Goal: Obtain resource: Download file/media

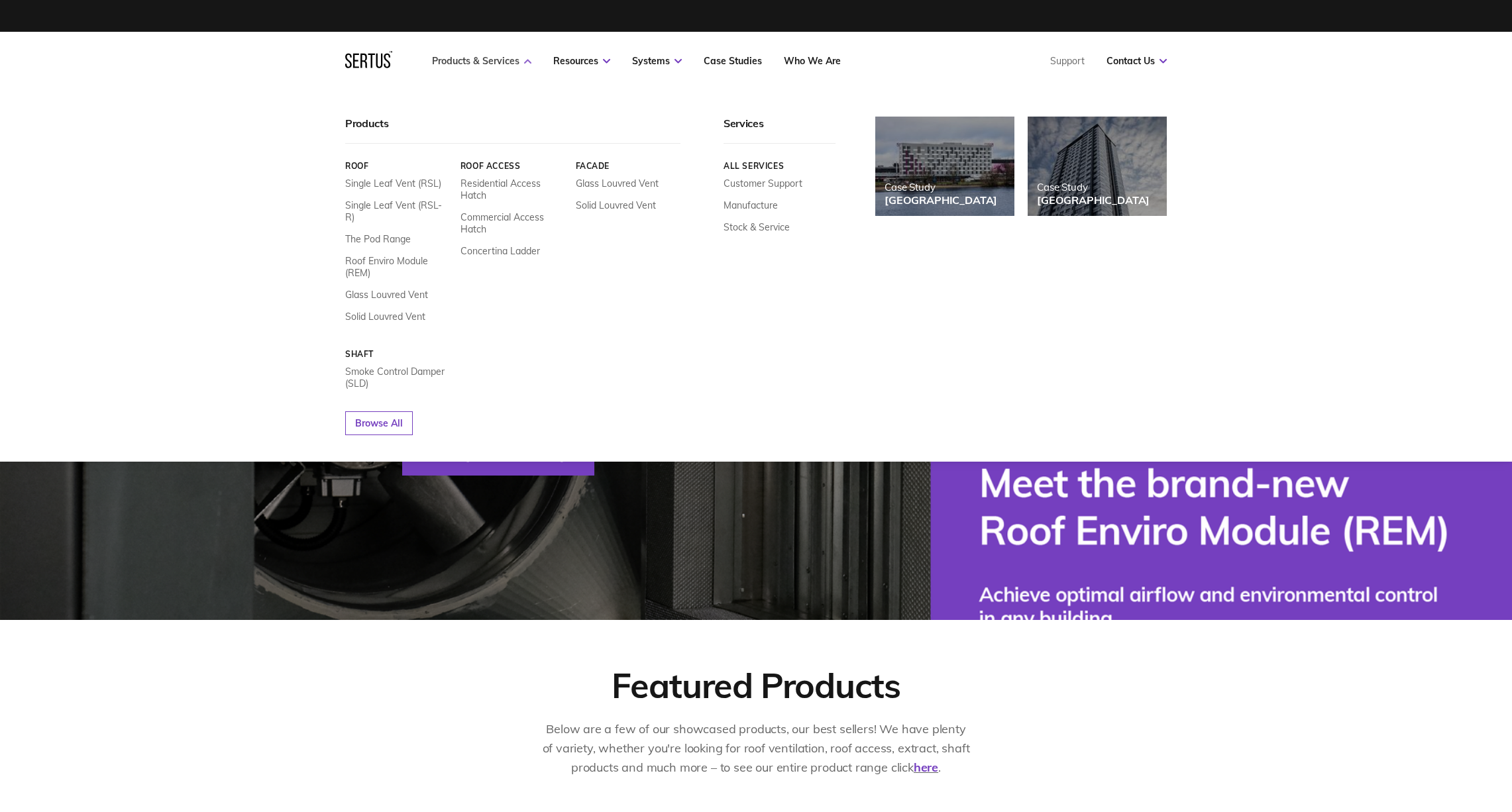
click at [519, 62] on link "Products & Services" at bounding box center [481, 61] width 100 height 12
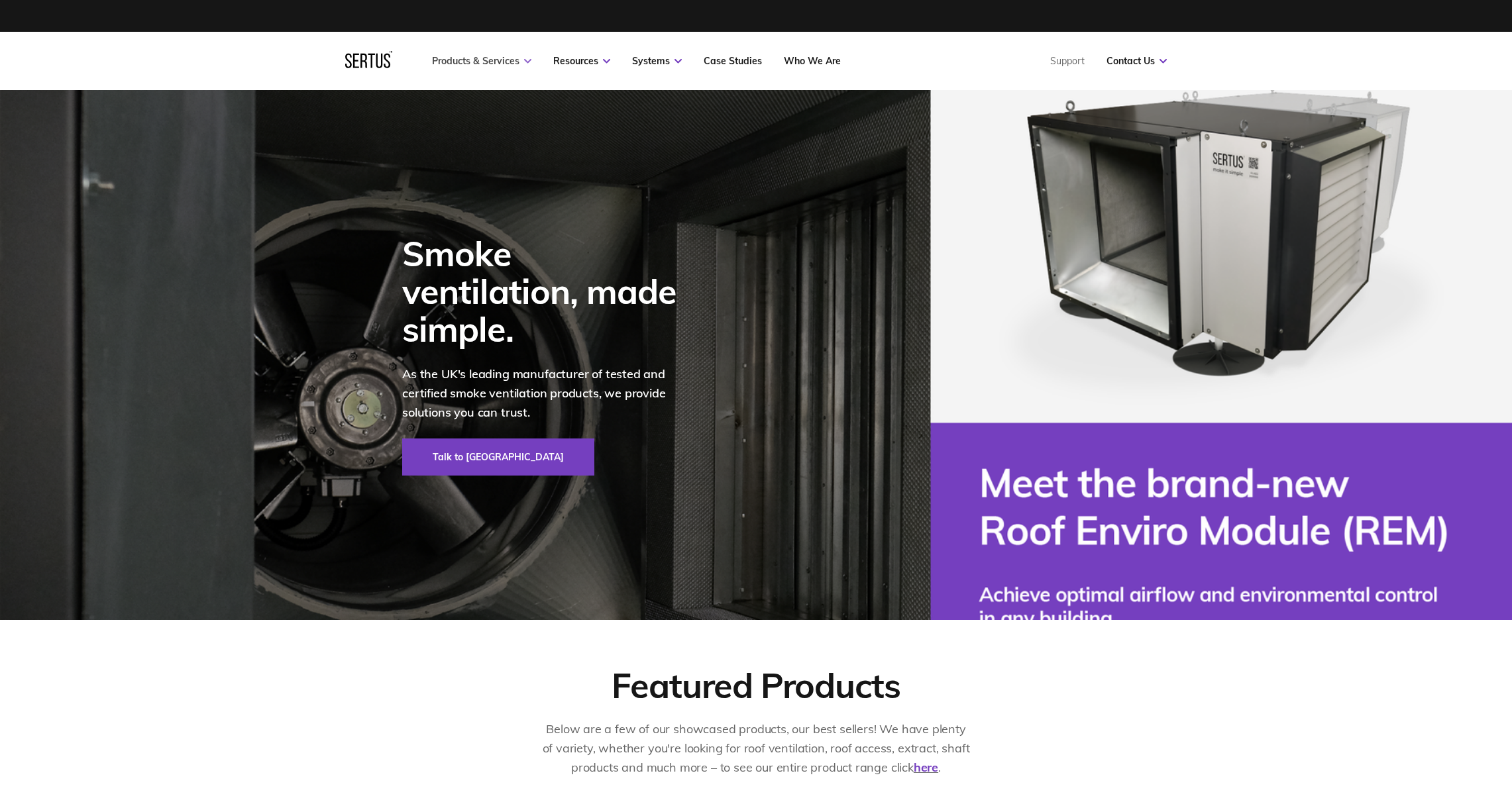
click at [523, 57] on link "Products & Services" at bounding box center [481, 61] width 100 height 12
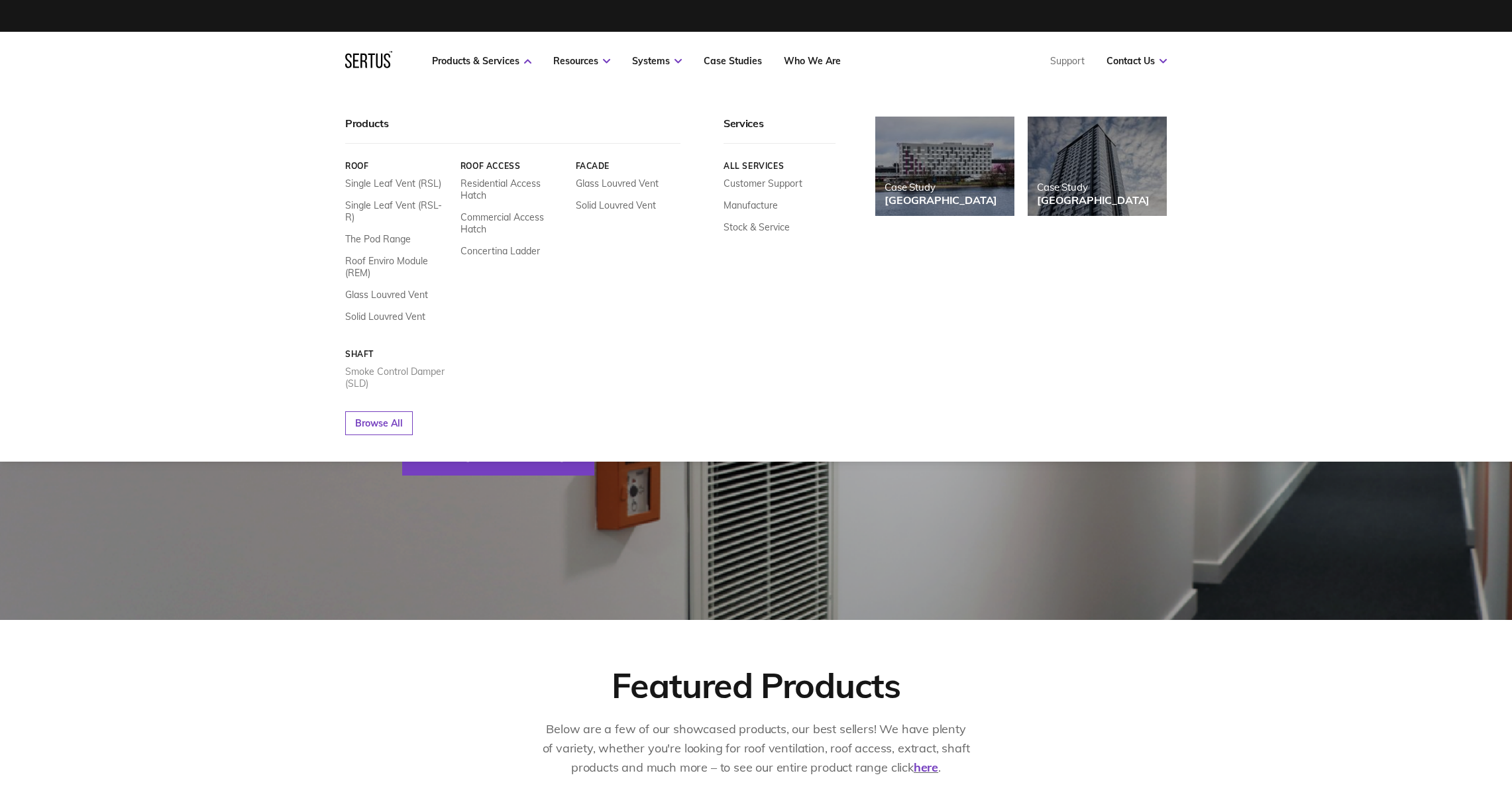
click at [380, 366] on link "Smoke Control Damper (SLD)" at bounding box center [398, 378] width 106 height 24
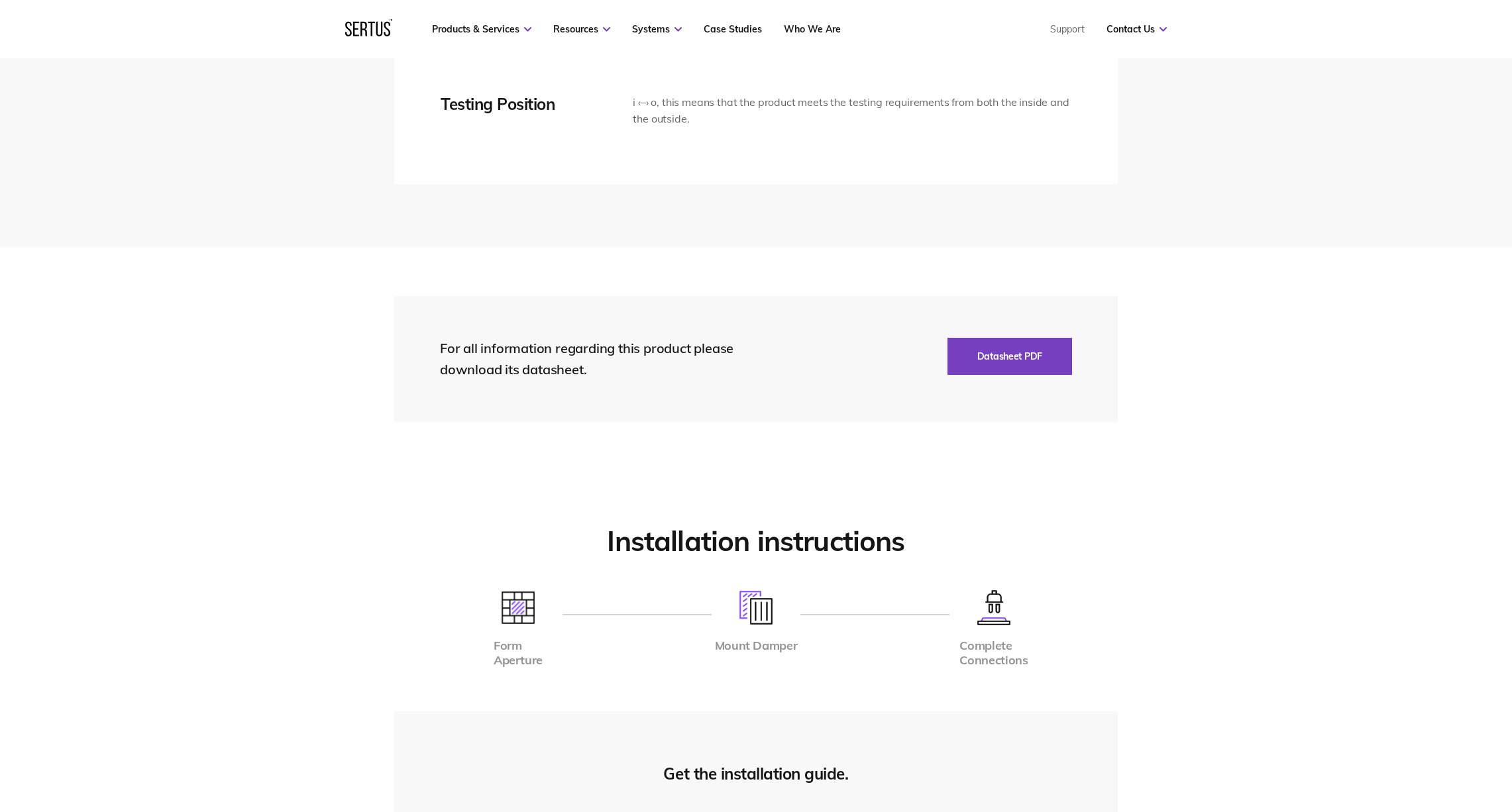
scroll to position [2884, 0]
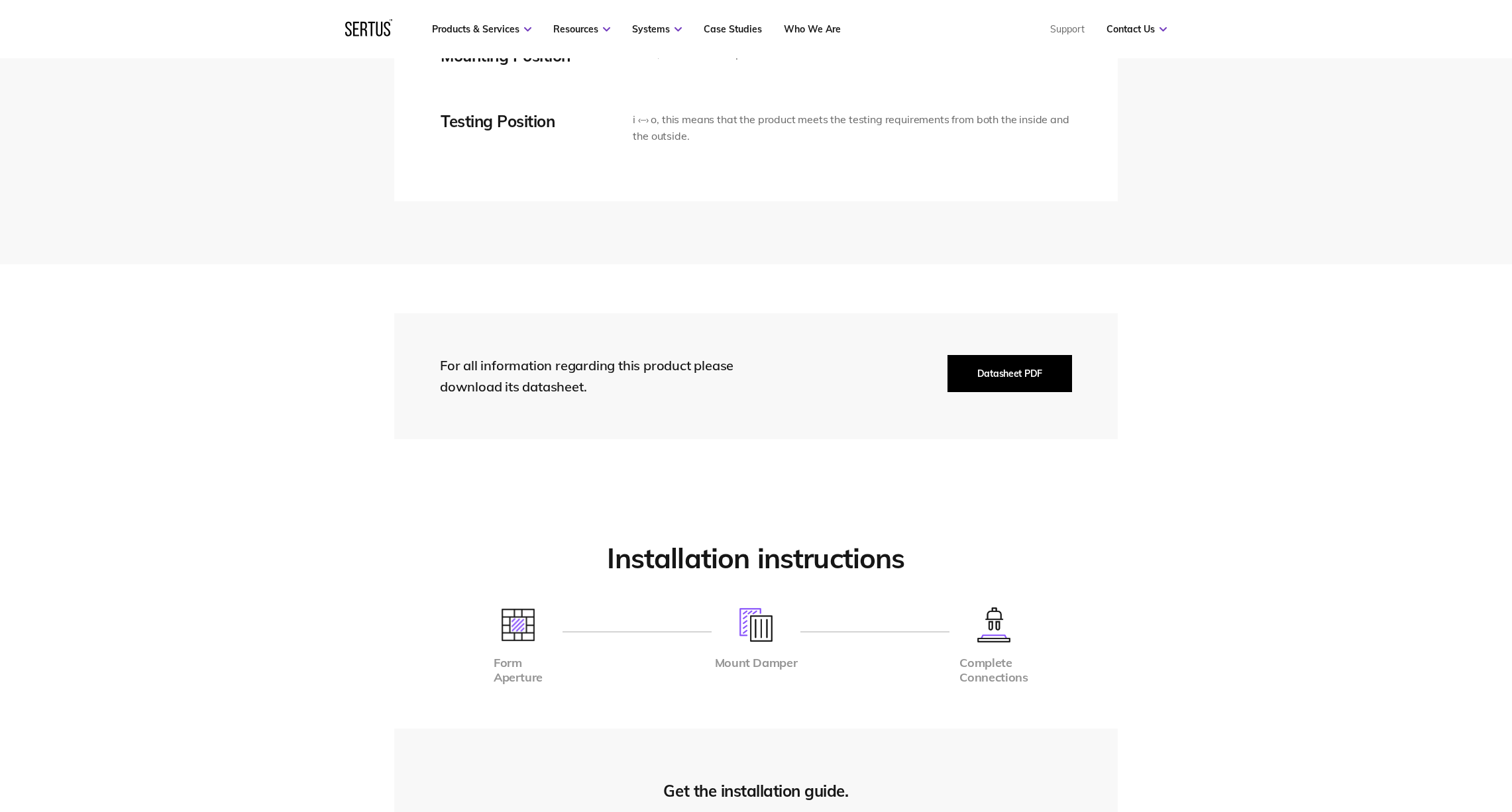
click at [1010, 355] on button "Datasheet PDF" at bounding box center [1010, 373] width 125 height 37
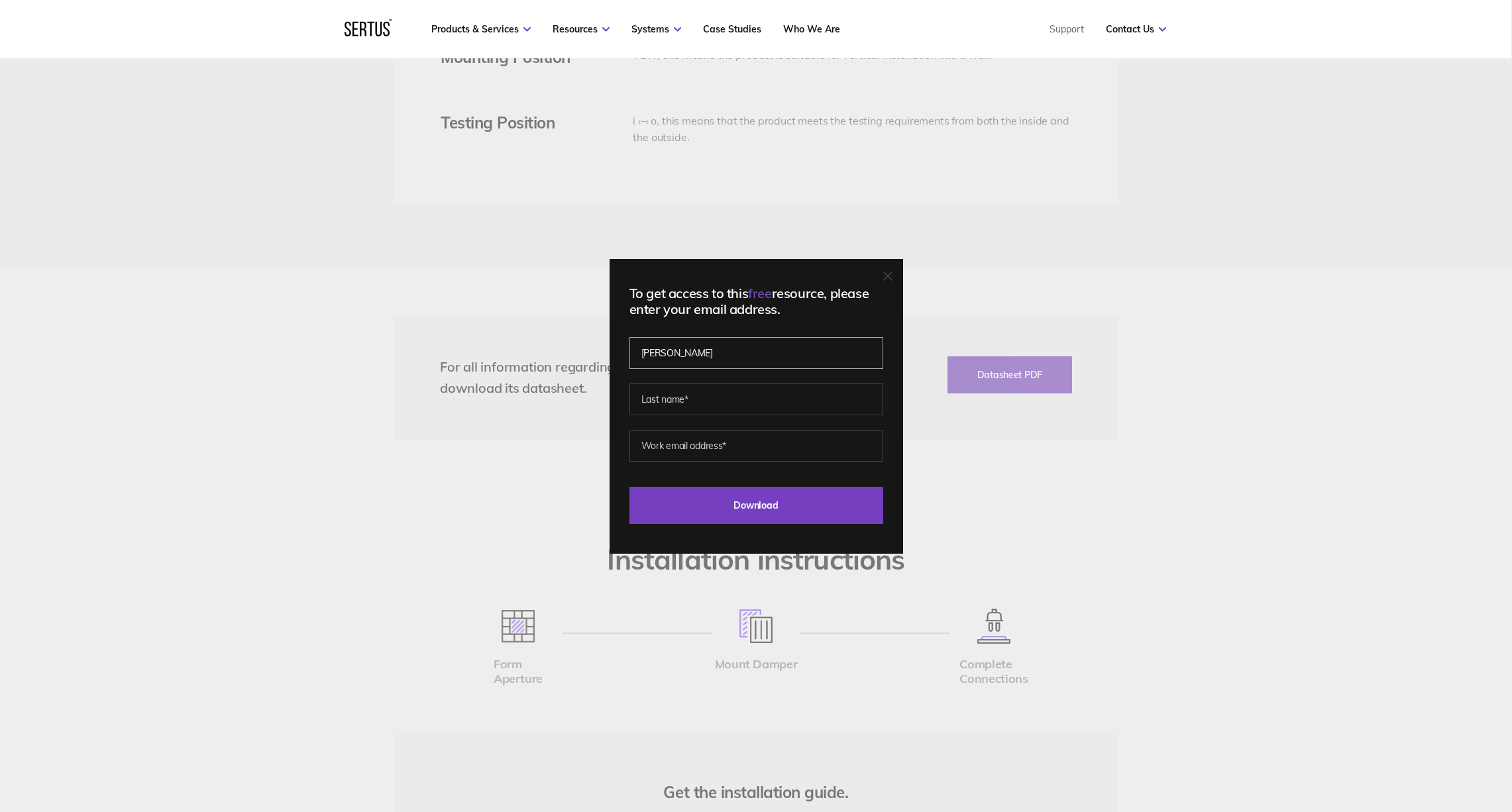
scroll to position [2889, 0]
type input "[PERSON_NAME]"
type input "[PERSON_NAME][EMAIL_ADDRESS][DOMAIN_NAME]"
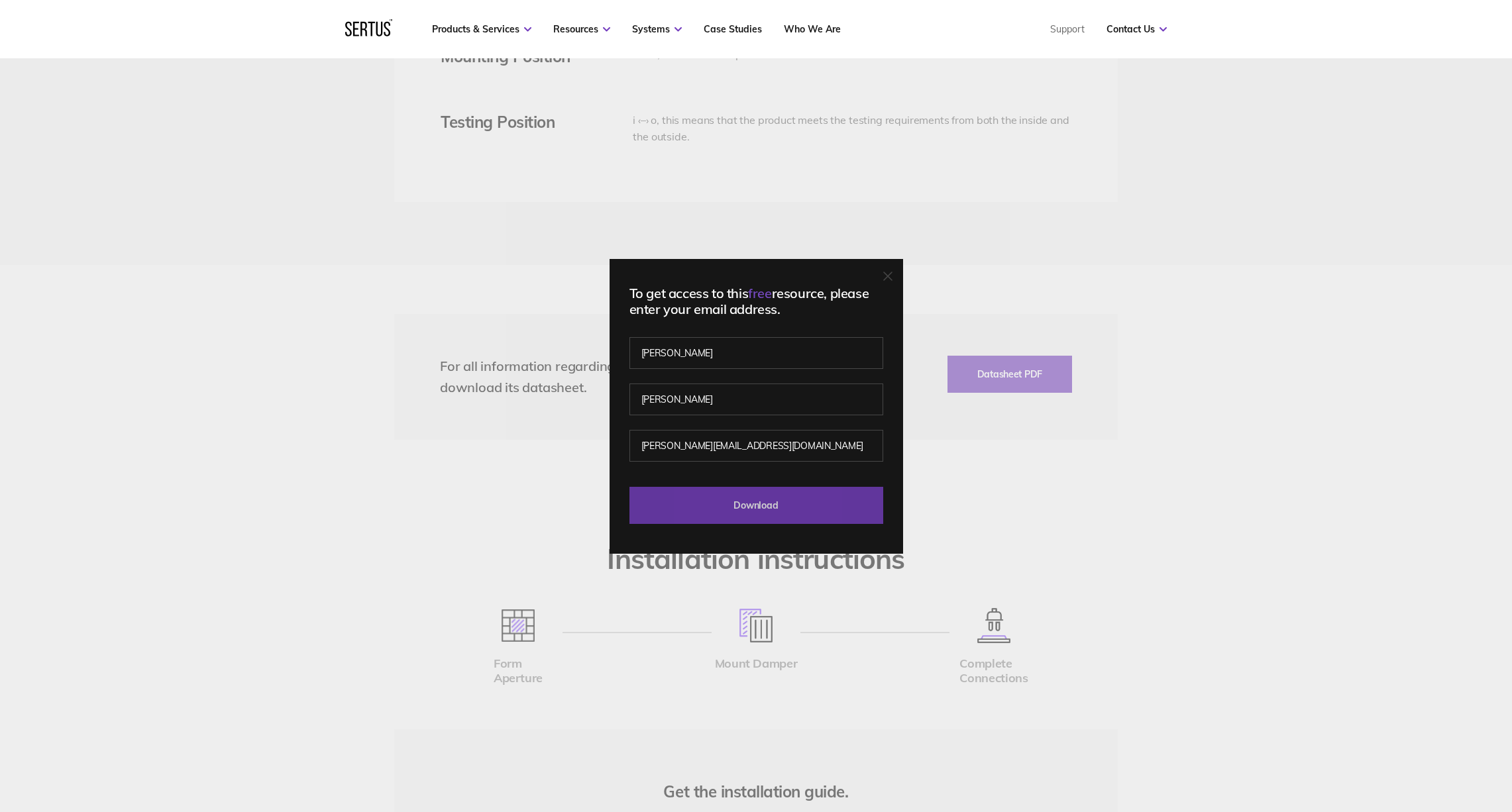
click at [763, 506] on input "Download" at bounding box center [756, 506] width 254 height 37
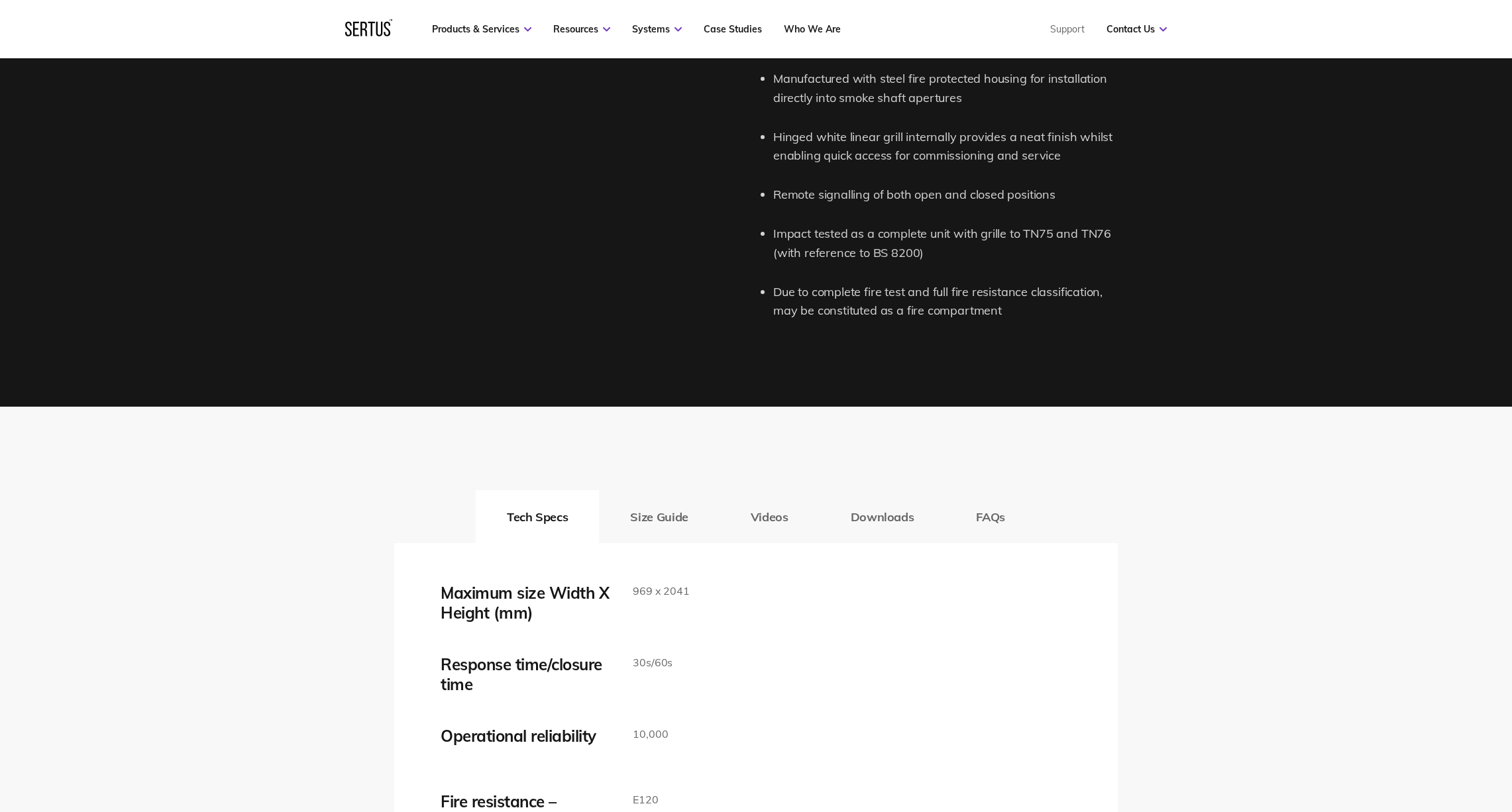
scroll to position [1763, 0]
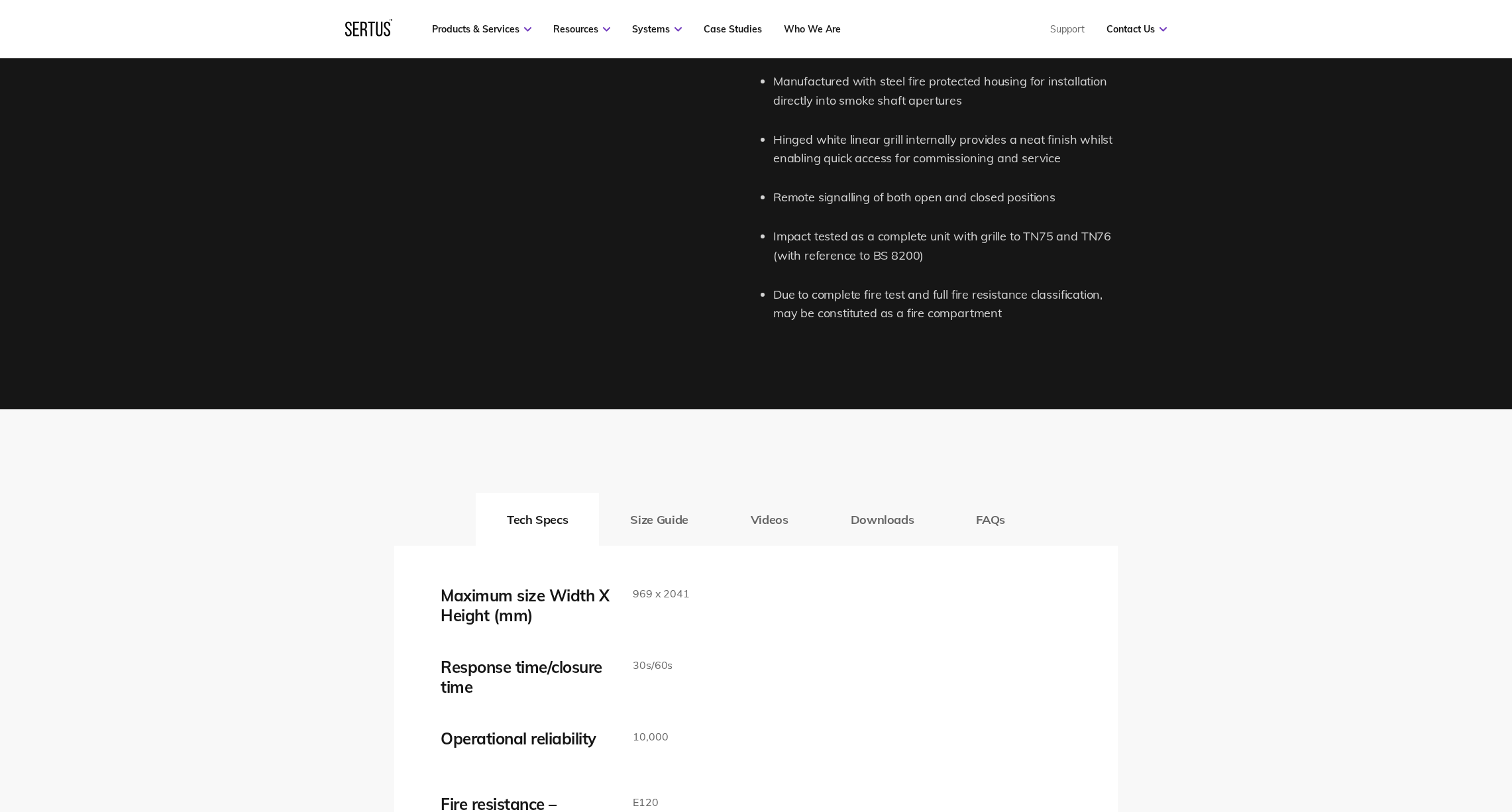
click at [893, 499] on button "Downloads" at bounding box center [882, 519] width 125 height 53
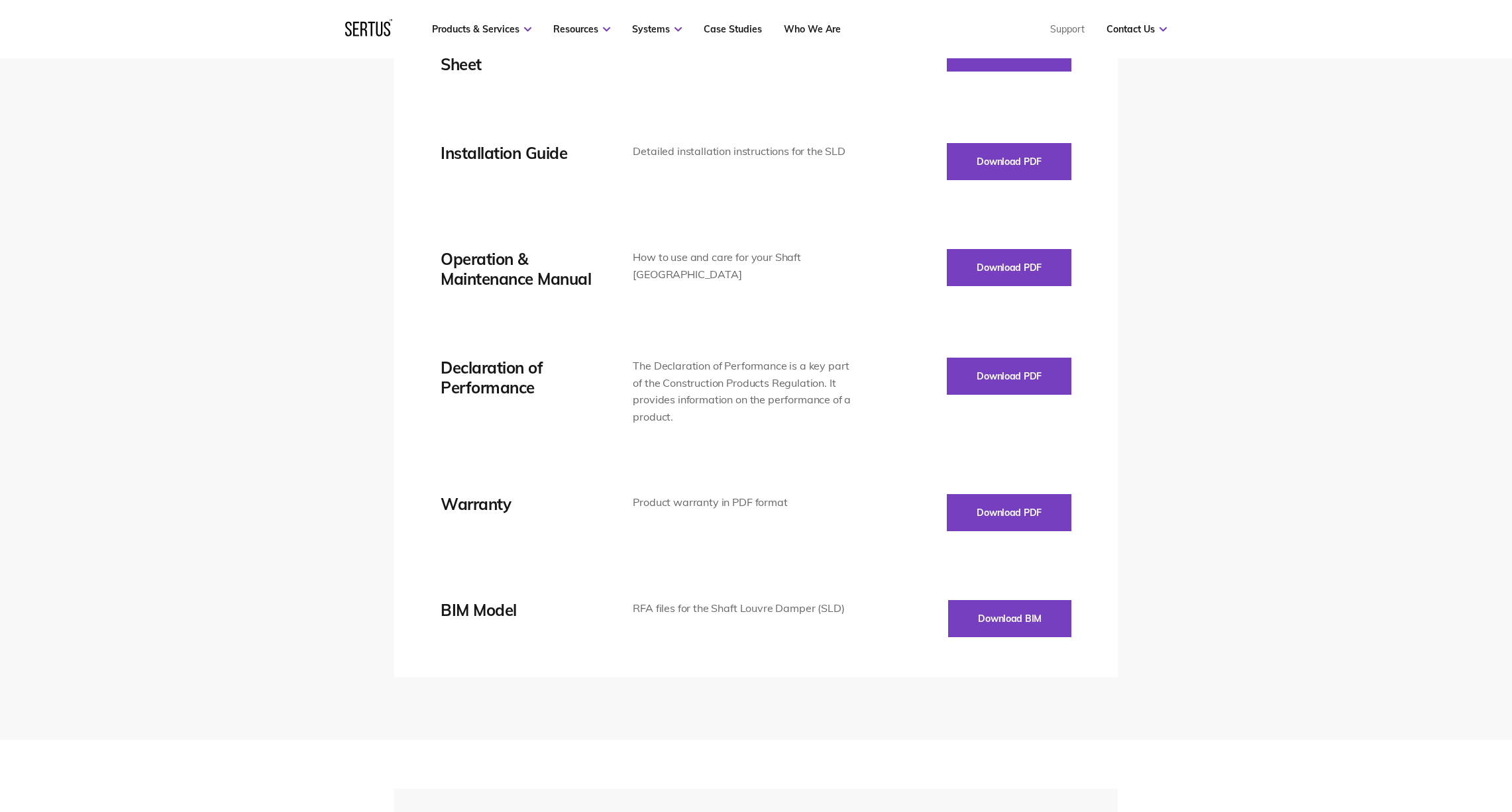
scroll to position [2317, 0]
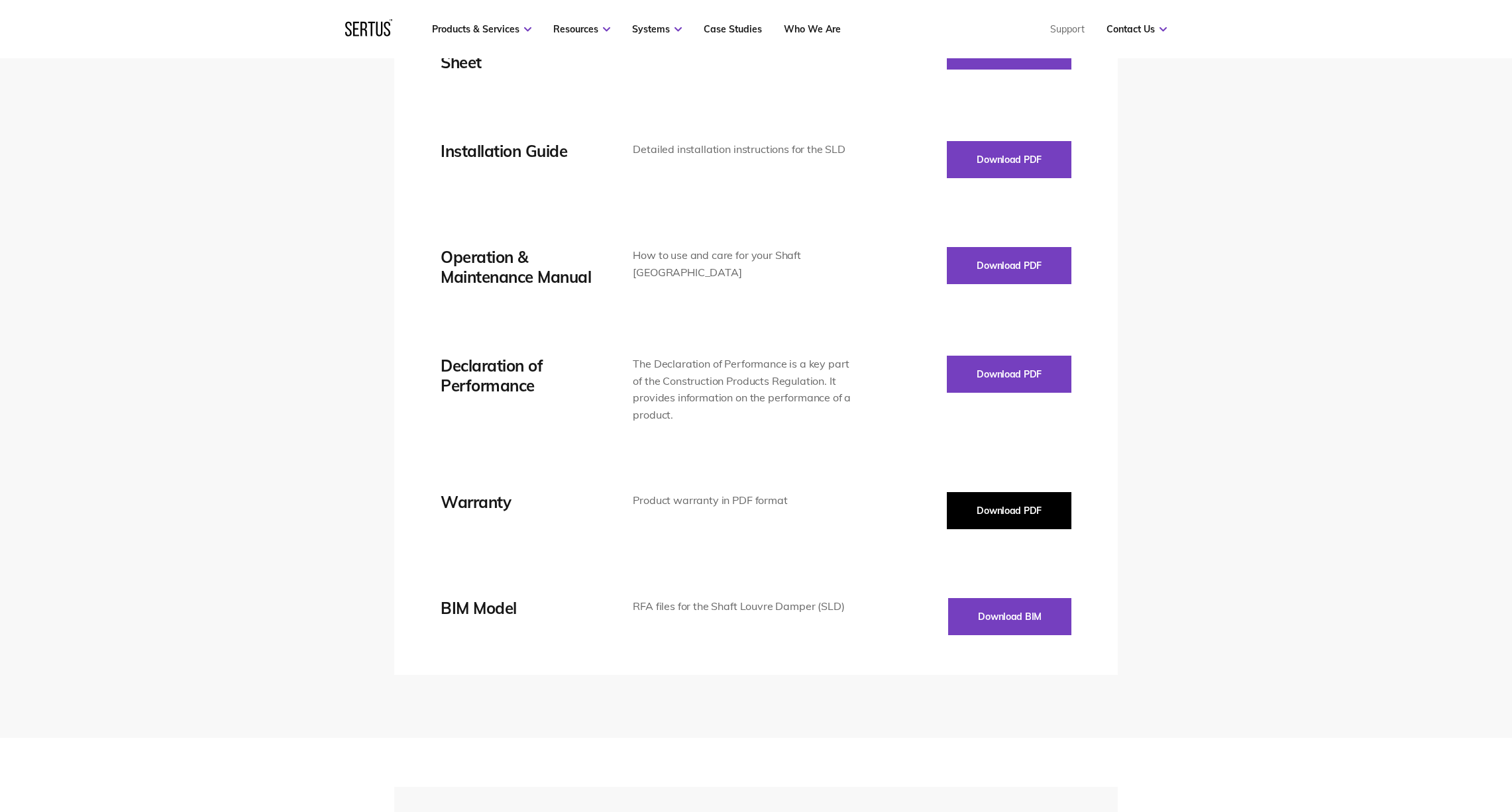
click at [993, 493] on button "Download PDF" at bounding box center [1009, 511] width 125 height 37
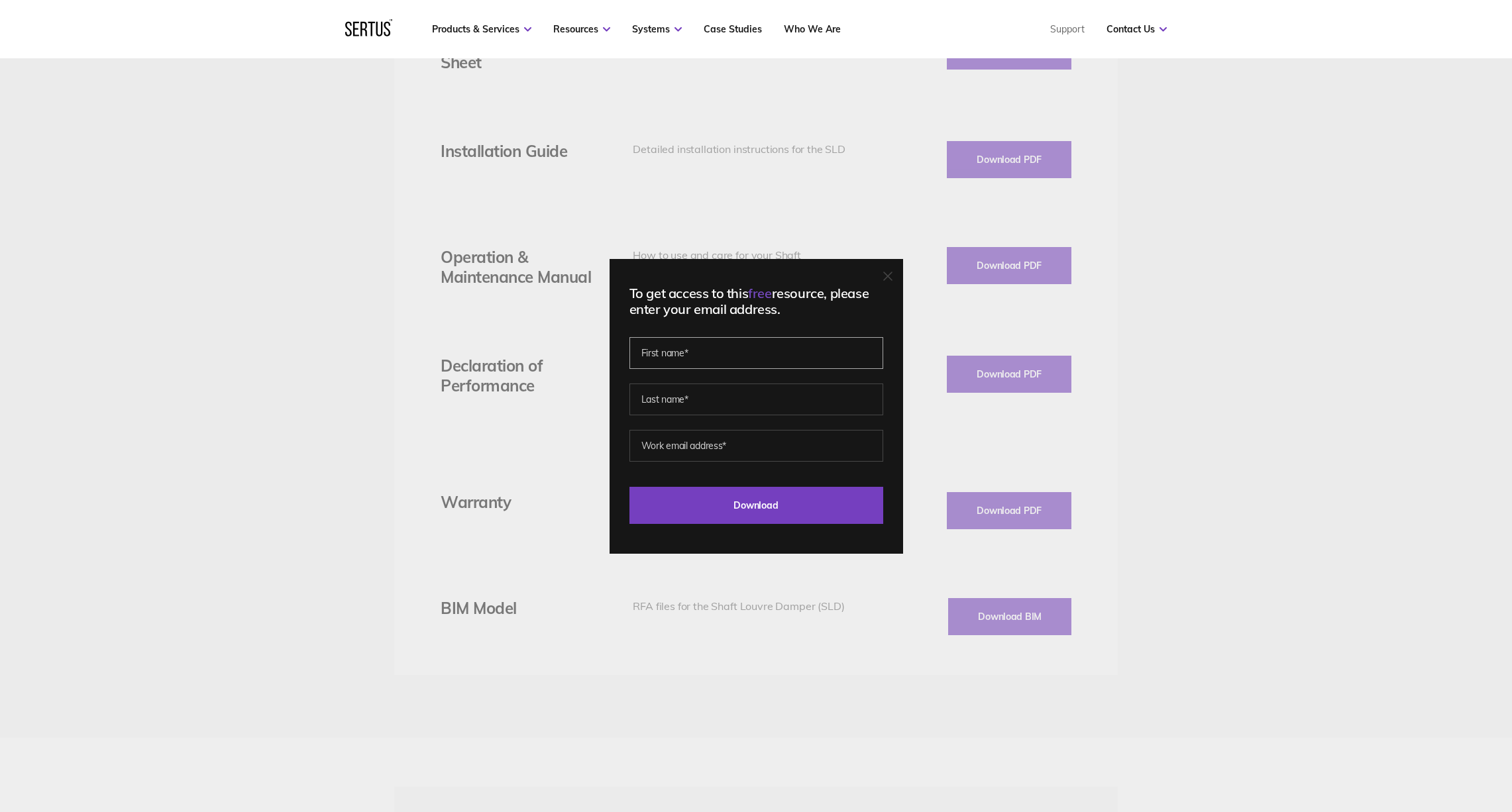
scroll to position [2316, 0]
click at [643, 366] on input "[PERSON_NAME]" at bounding box center [756, 353] width 254 height 32
type input "[PERSON_NAME]"
drag, startPoint x: 773, startPoint y: 400, endPoint x: 755, endPoint y: 401, distance: 18.0
click at [694, 401] on input "text" at bounding box center [756, 399] width 254 height 32
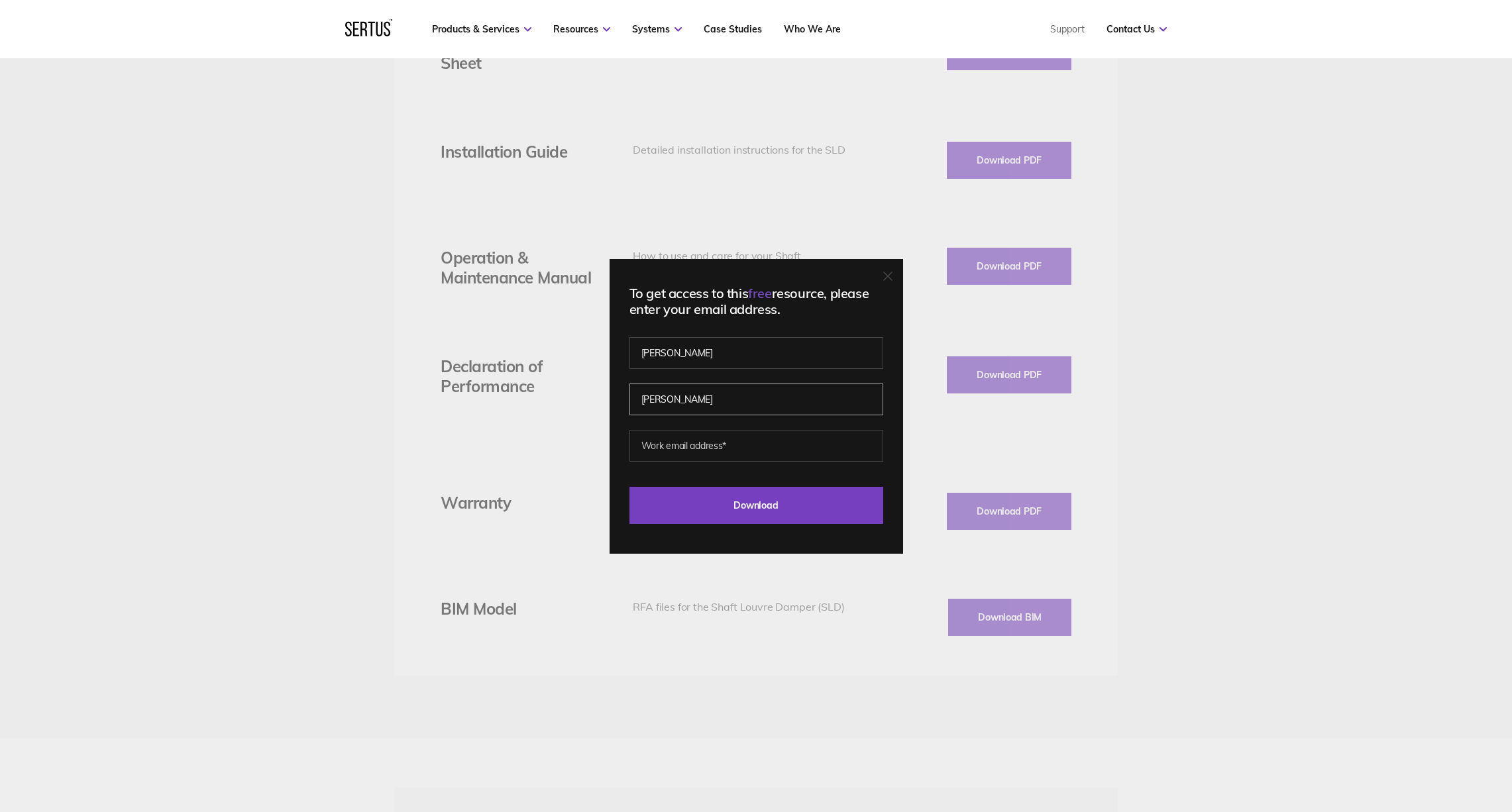
type input "[PERSON_NAME]"
type input "[PERSON_NAME][EMAIL_ADDRESS][DOMAIN_NAME]"
click at [754, 504] on input "Download" at bounding box center [756, 506] width 254 height 37
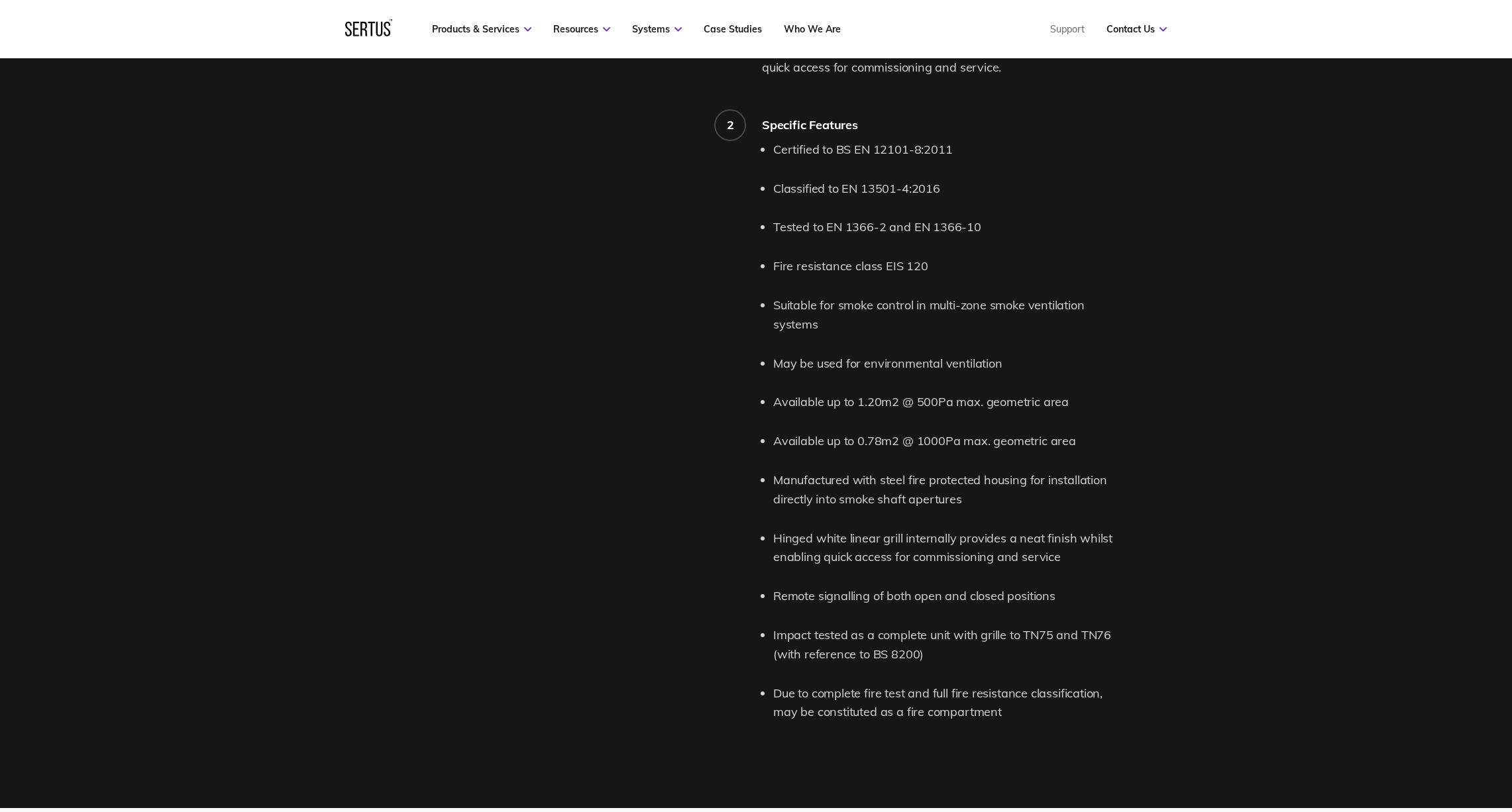
scroll to position [1344, 0]
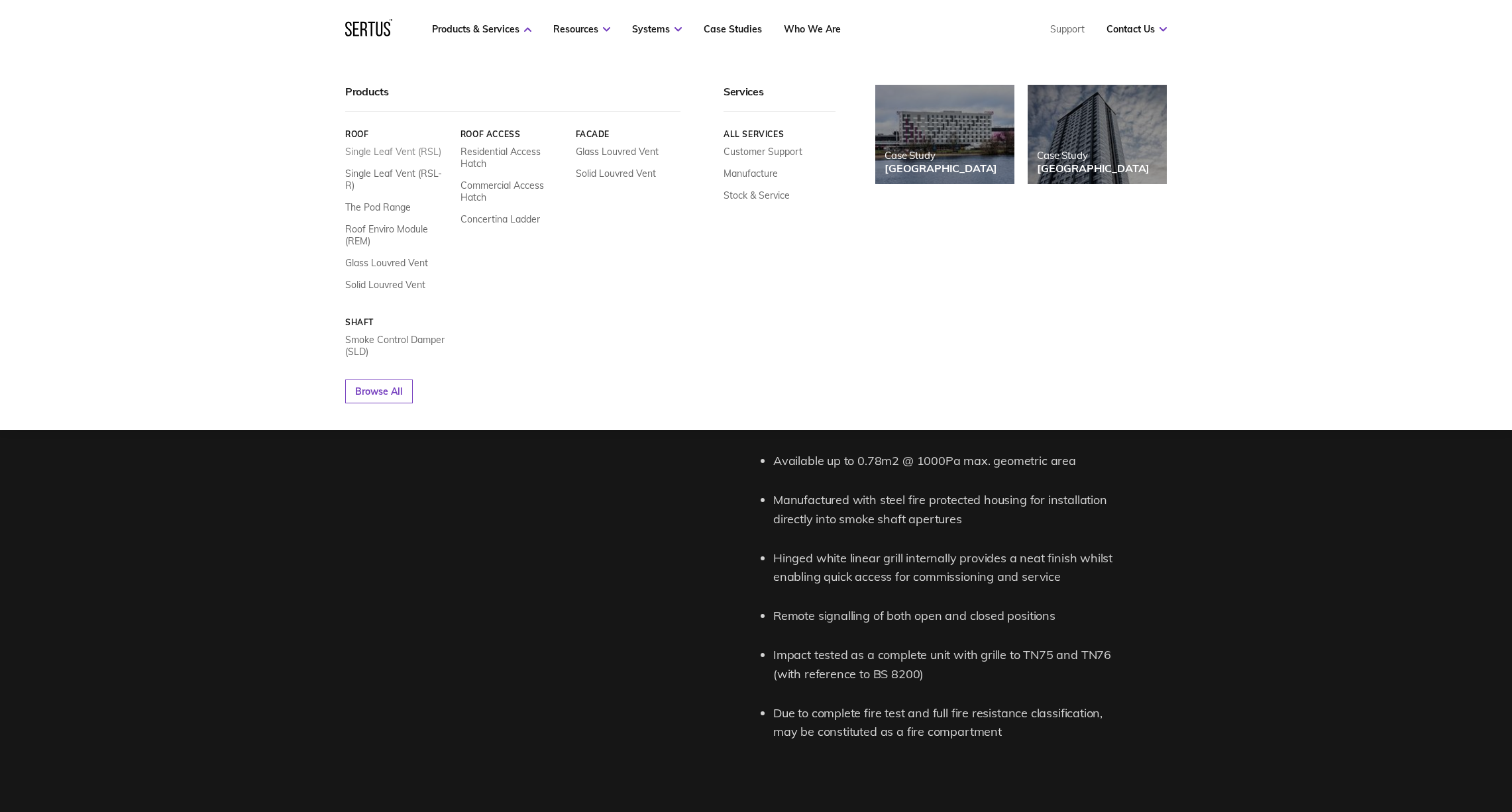
click at [398, 151] on link "Single Leaf Vent (RSL)" at bounding box center [393, 151] width 96 height 12
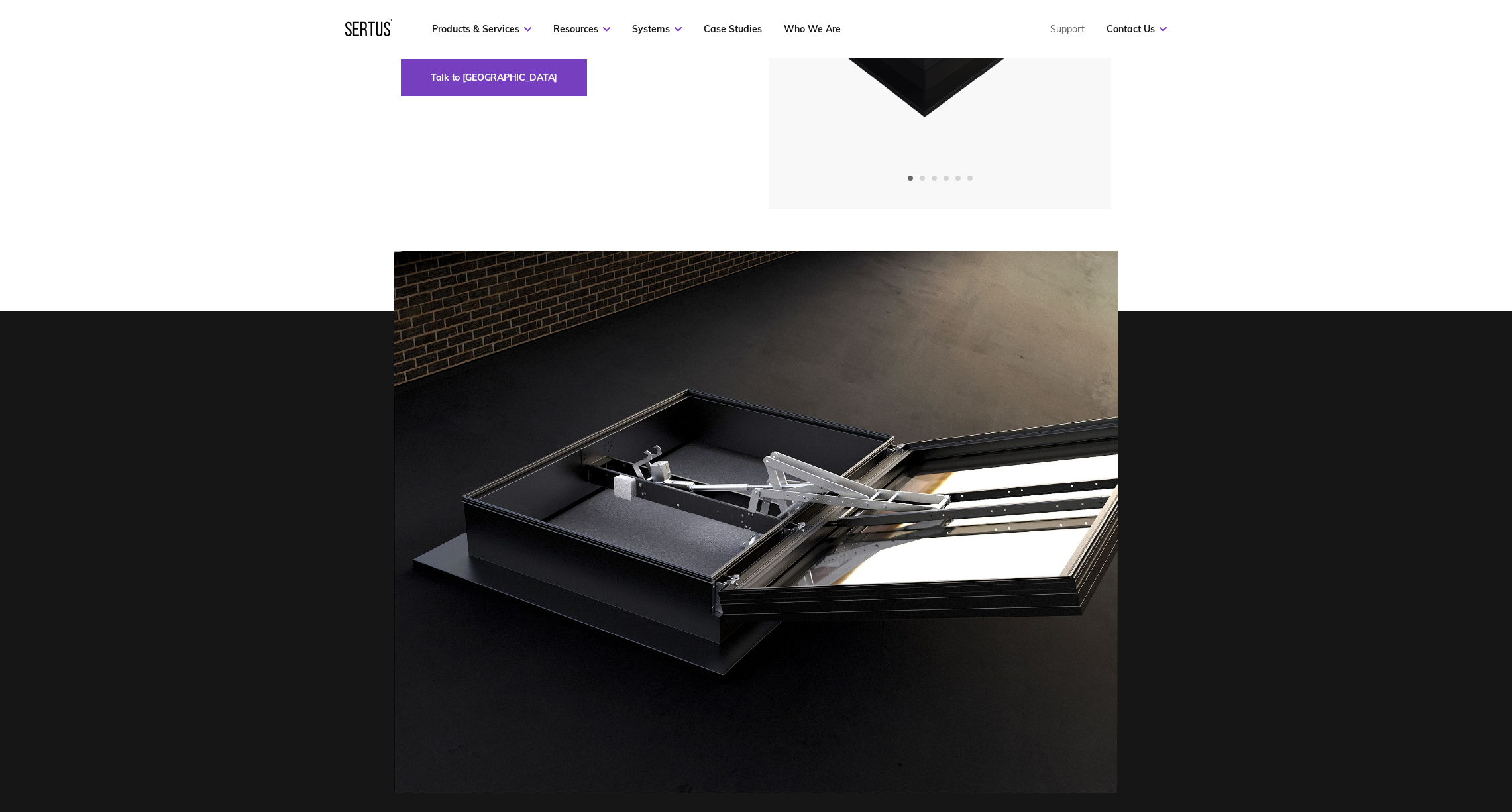
scroll to position [255, 0]
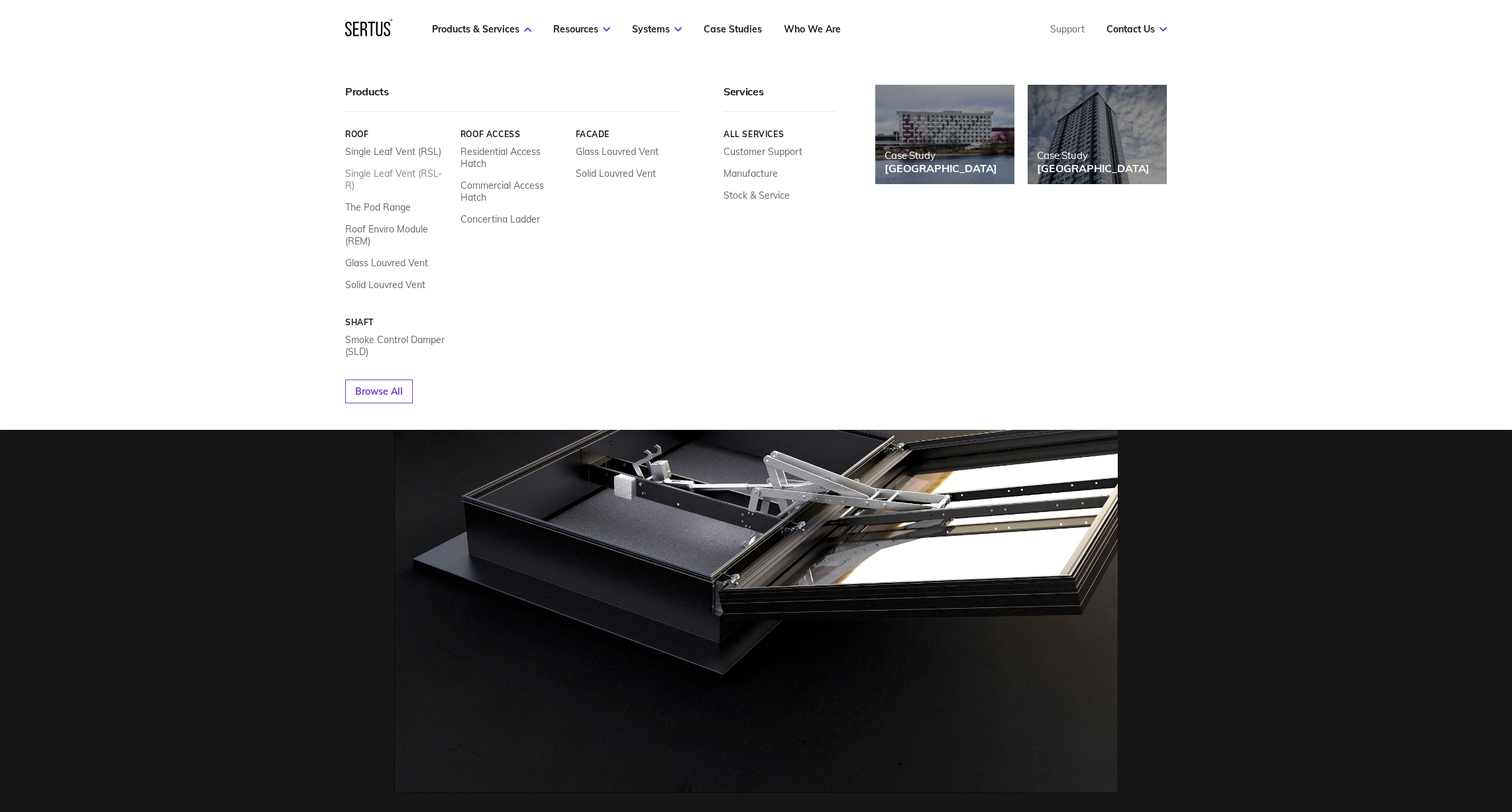
click at [402, 171] on link "Single Leaf Vent (RSL-R)" at bounding box center [398, 180] width 106 height 24
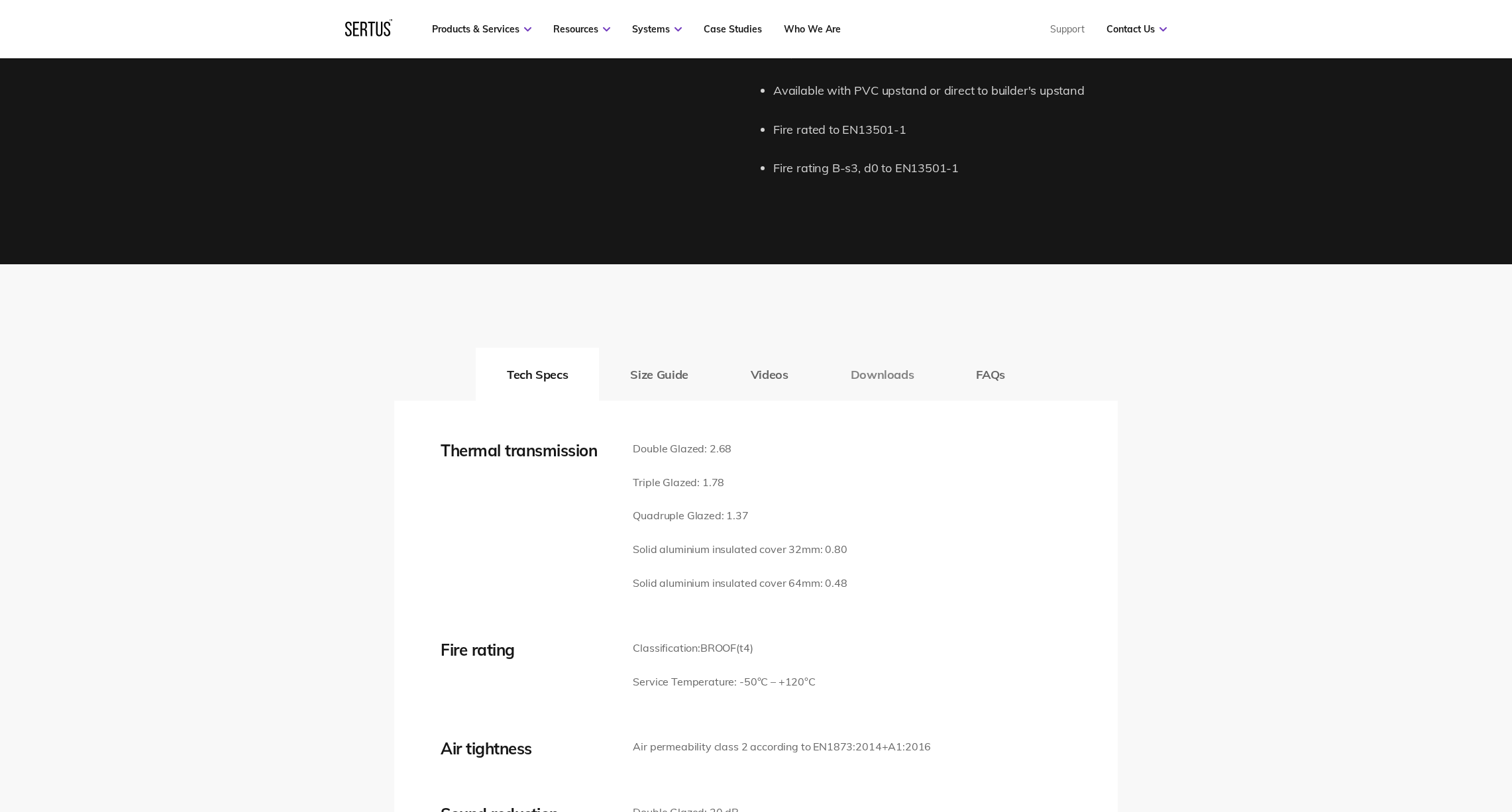
scroll to position [1660, 0]
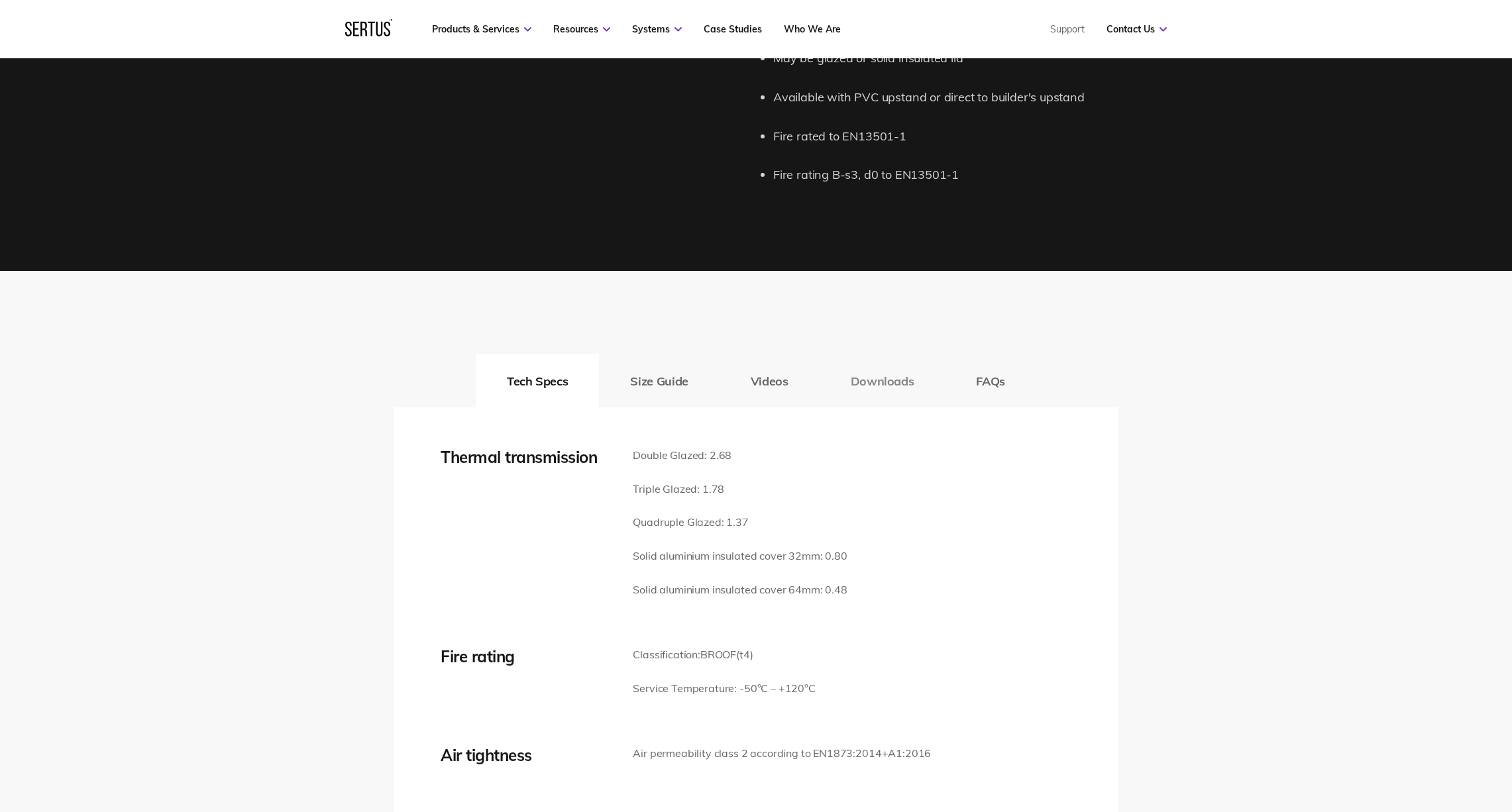
click at [887, 367] on button "Downloads" at bounding box center [882, 381] width 125 height 53
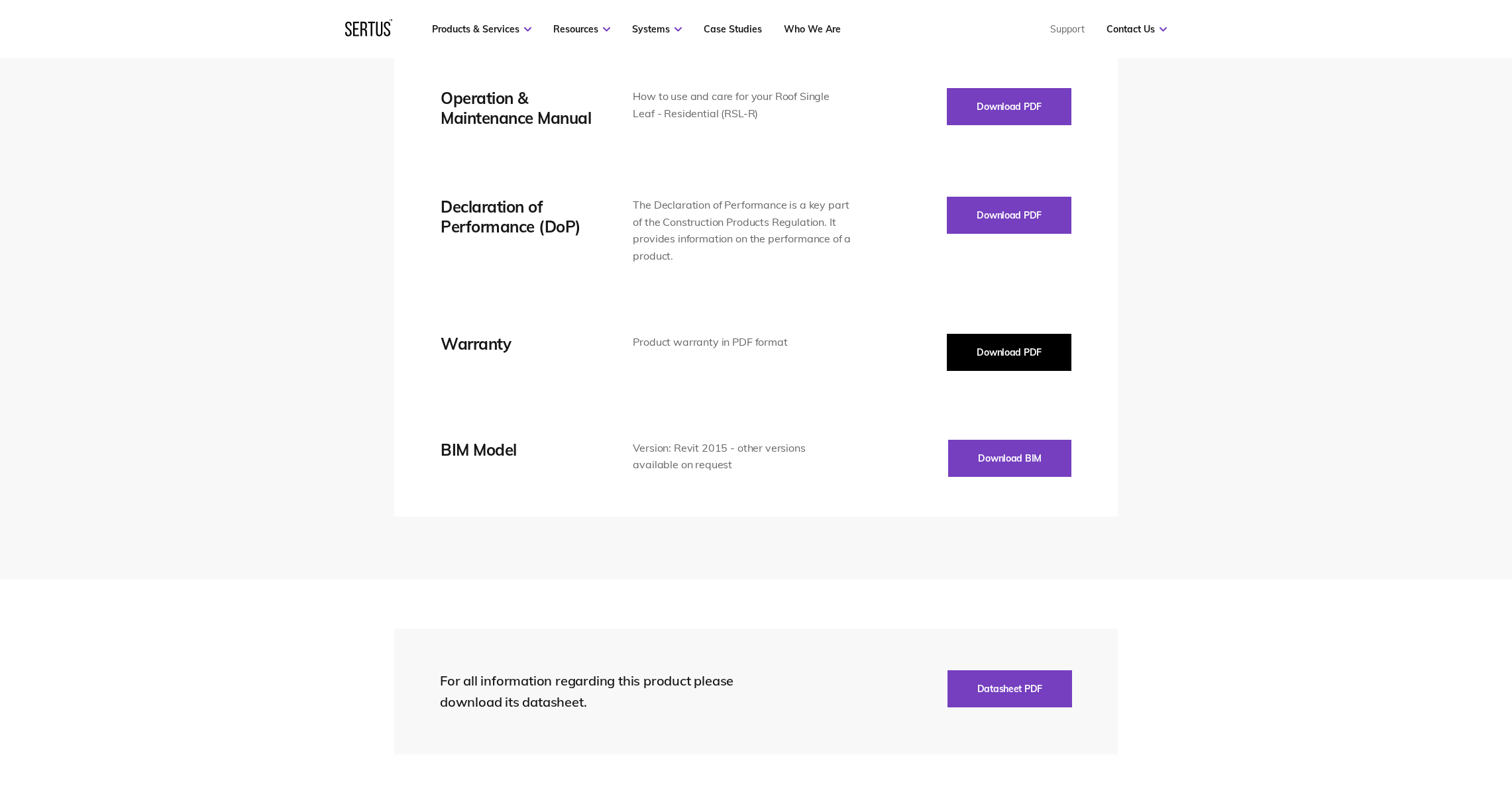
scroll to position [2242, 0]
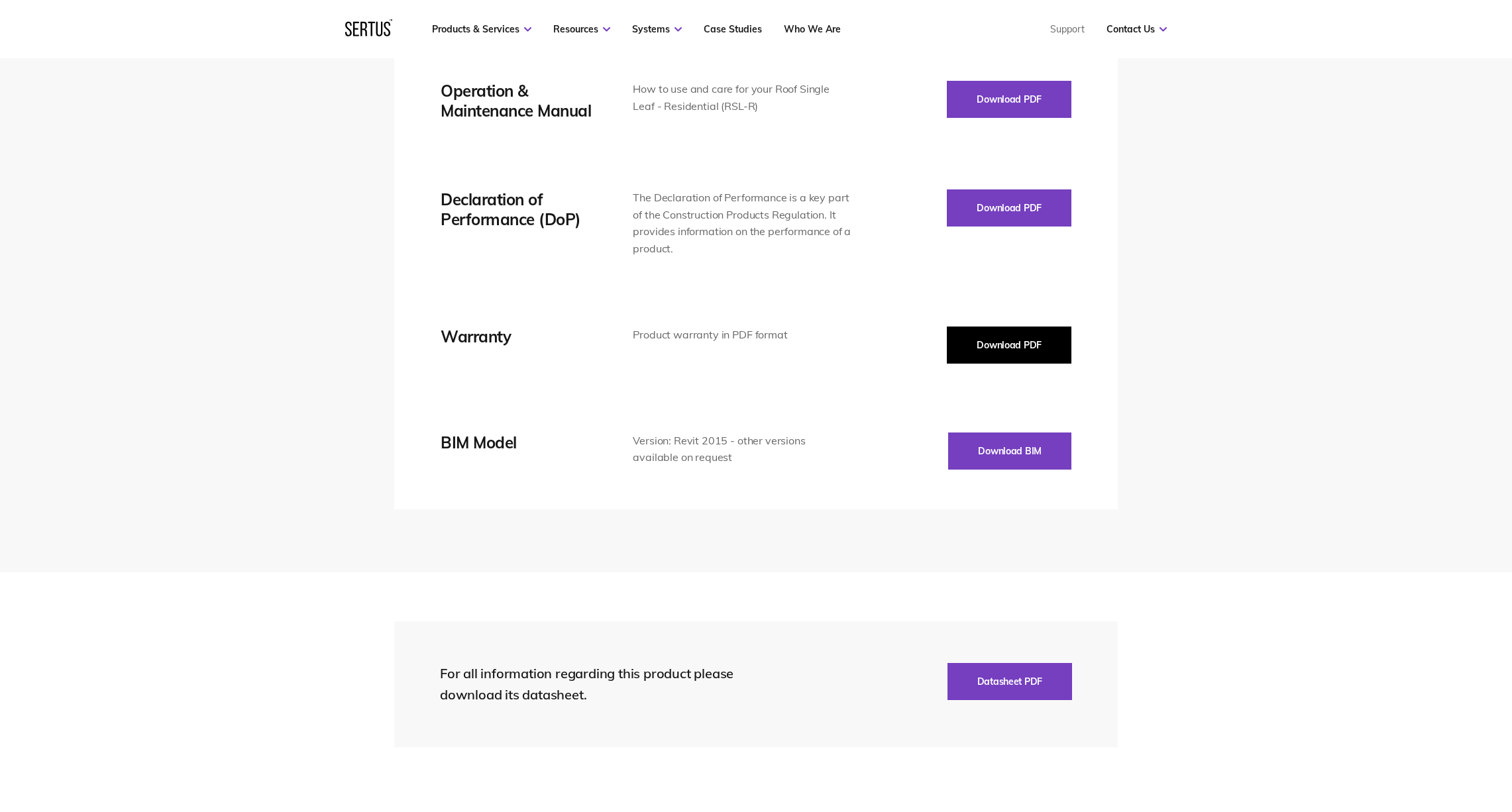
click at [1002, 329] on button "Download PDF" at bounding box center [1009, 345] width 125 height 37
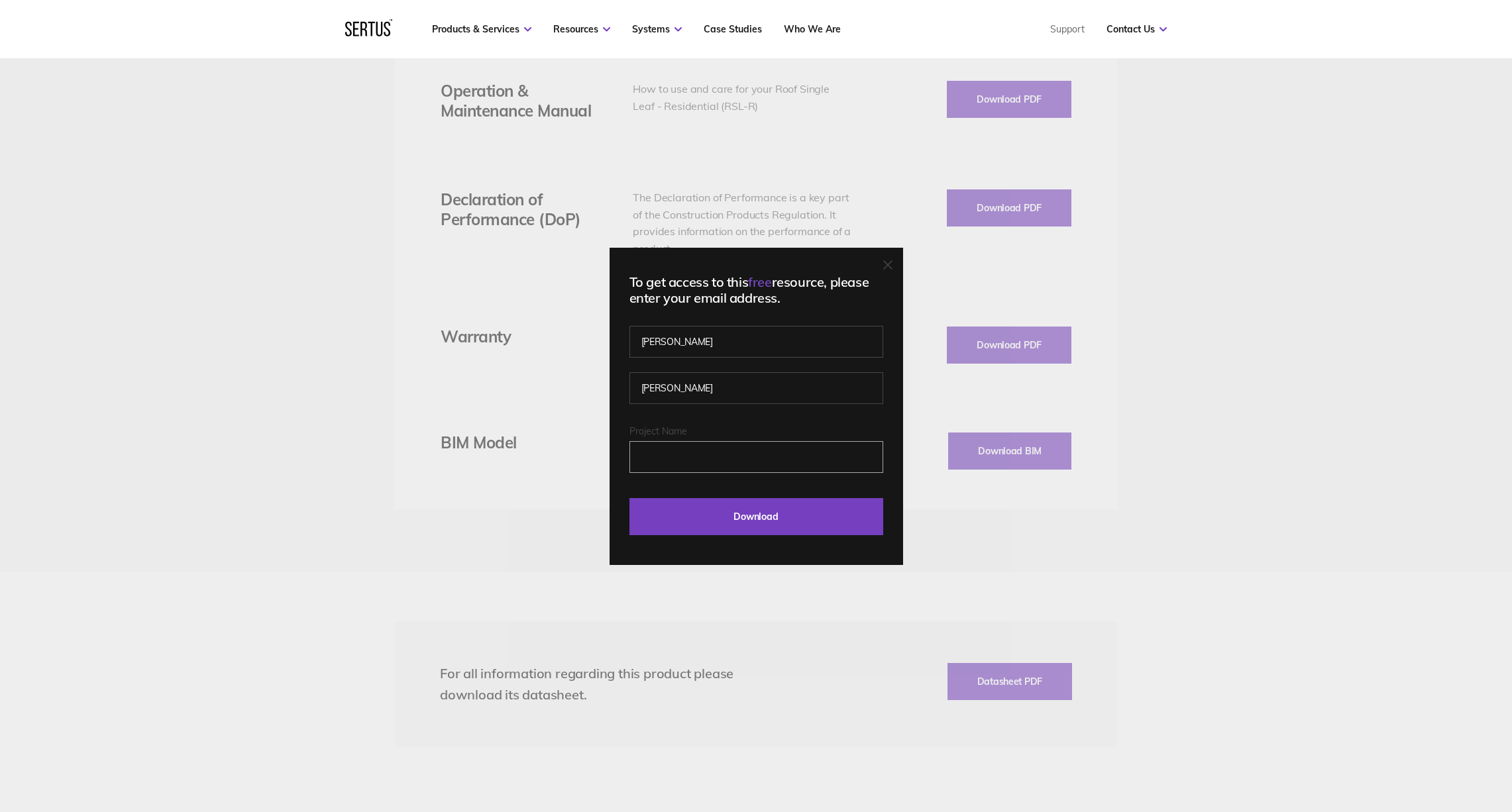
click at [665, 449] on input "Project Name" at bounding box center [756, 457] width 254 height 32
type input "Queensway"
click at [753, 519] on input "Download" at bounding box center [756, 517] width 254 height 37
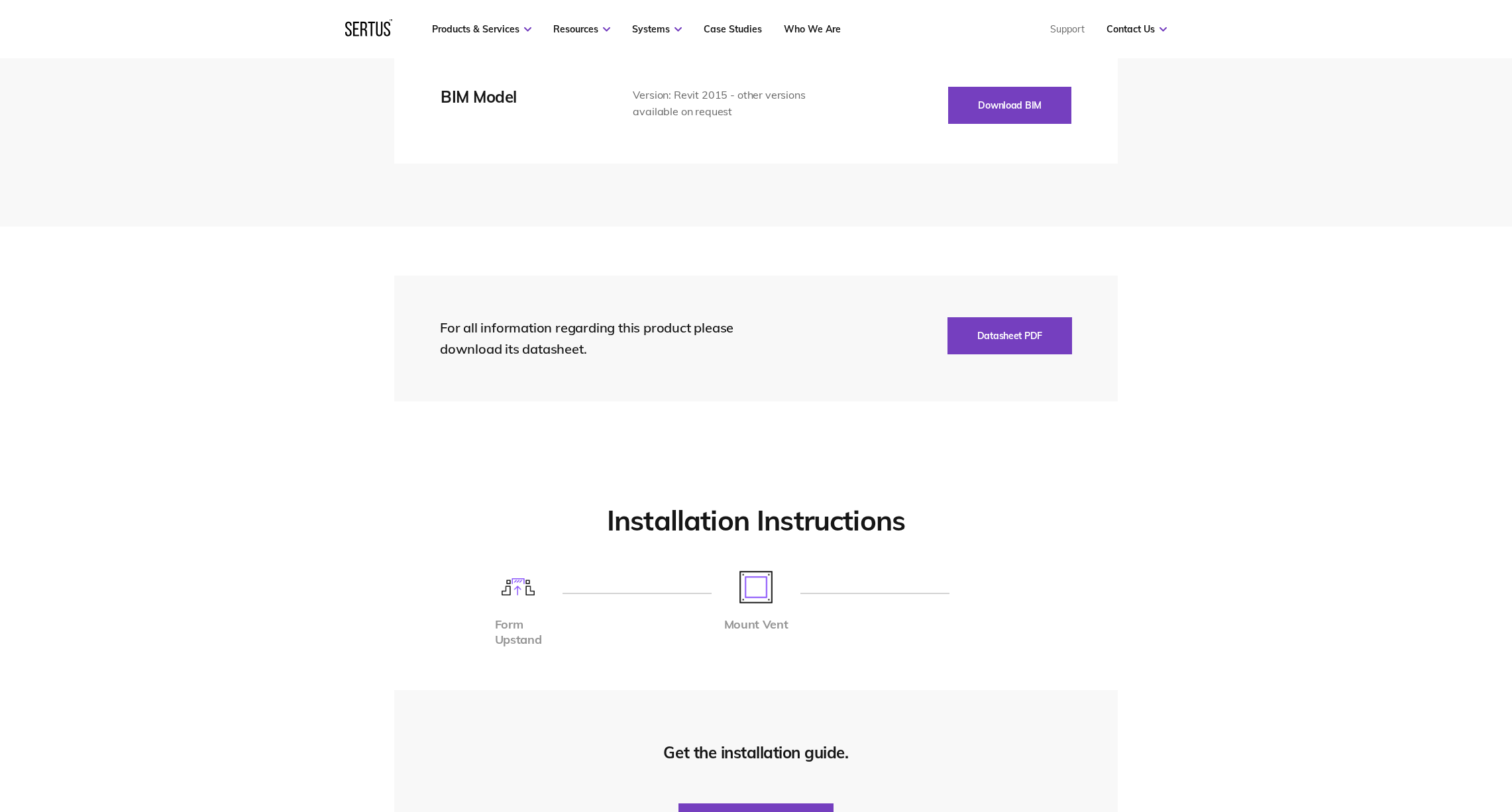
scroll to position [2589, 0]
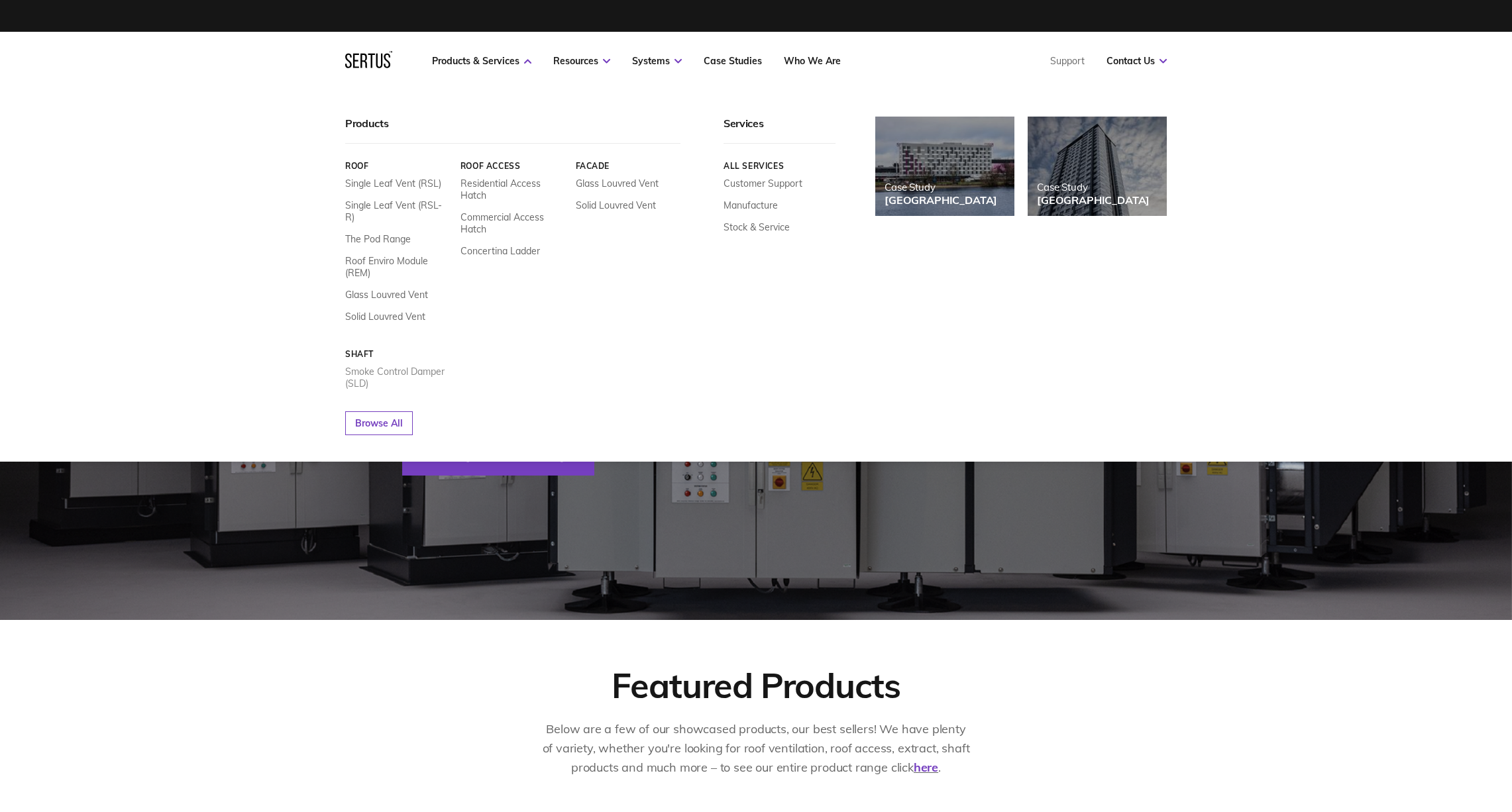
click at [412, 366] on link "Smoke Control Damper (SLD)" at bounding box center [398, 378] width 106 height 24
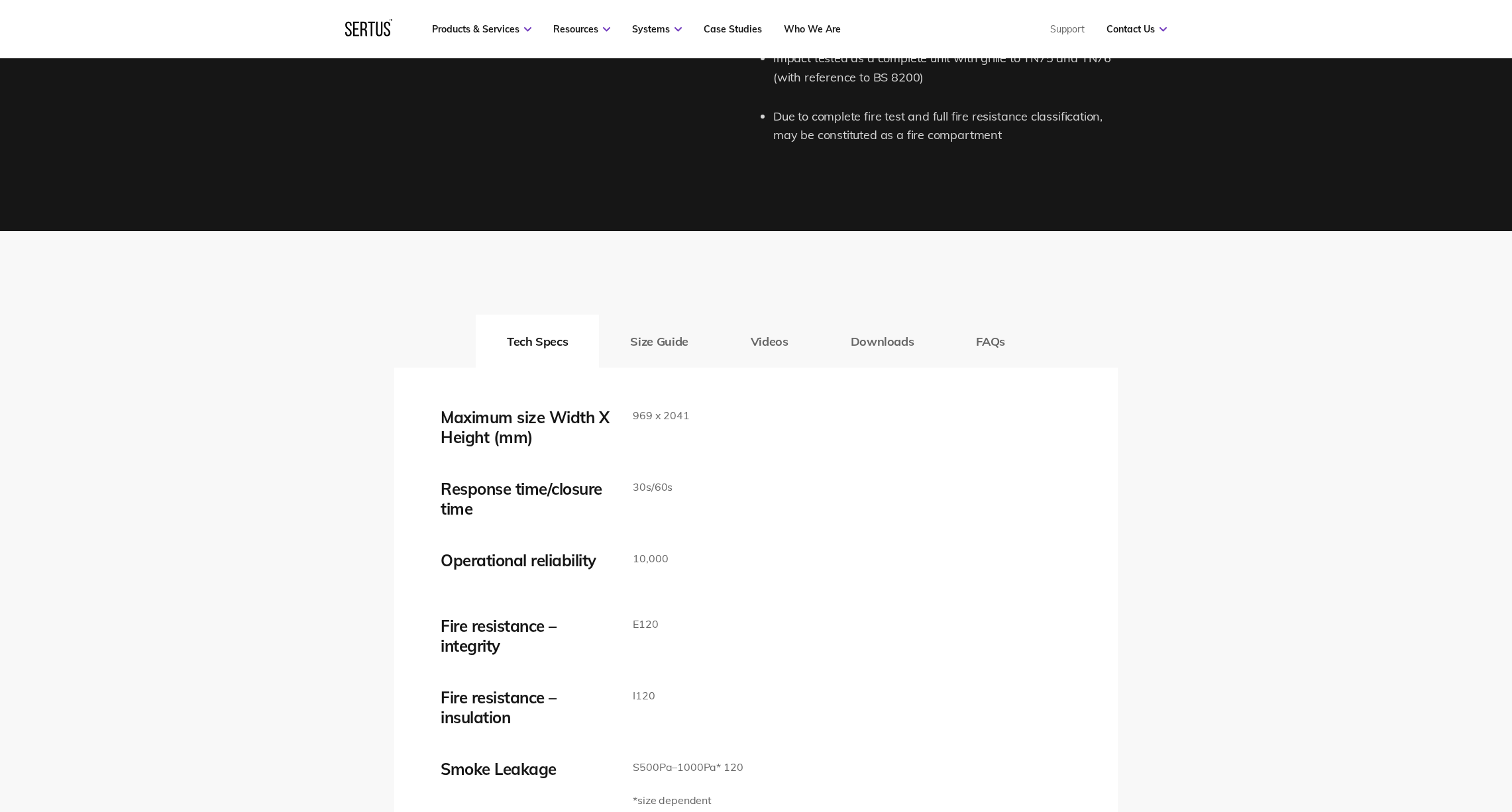
scroll to position [1956, 0]
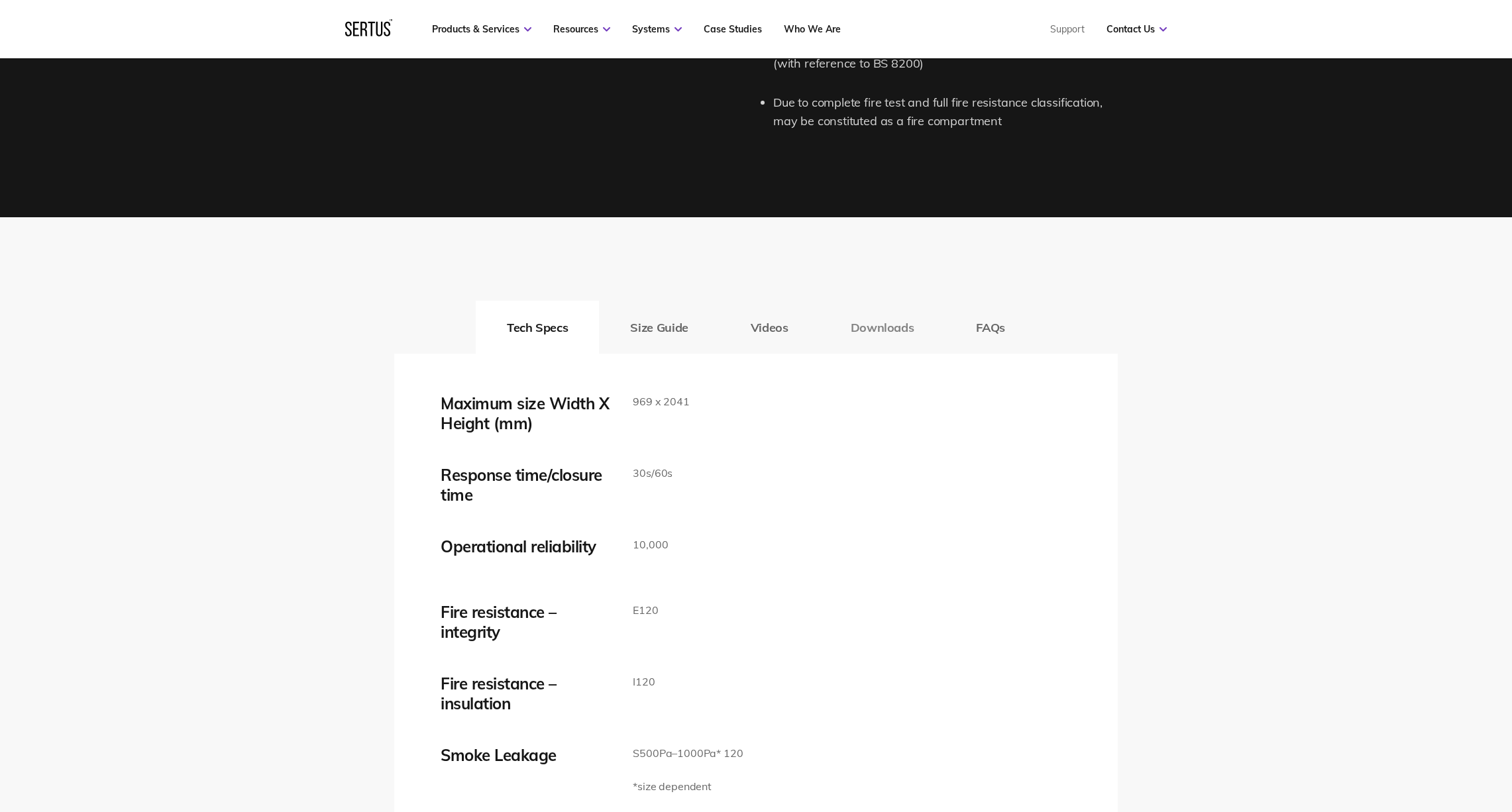
click at [880, 310] on button "Downloads" at bounding box center [882, 327] width 125 height 53
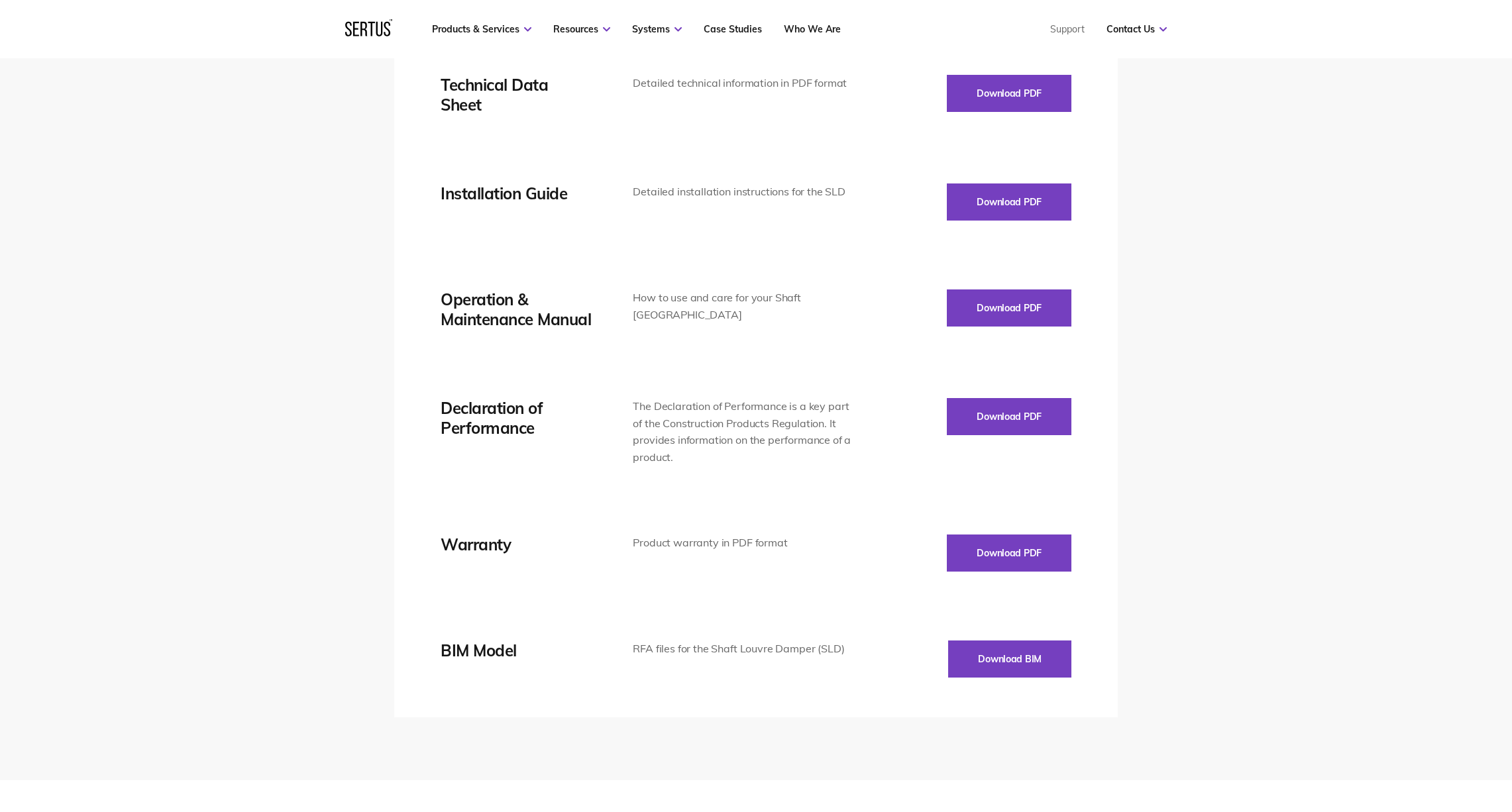
scroll to position [2276, 0]
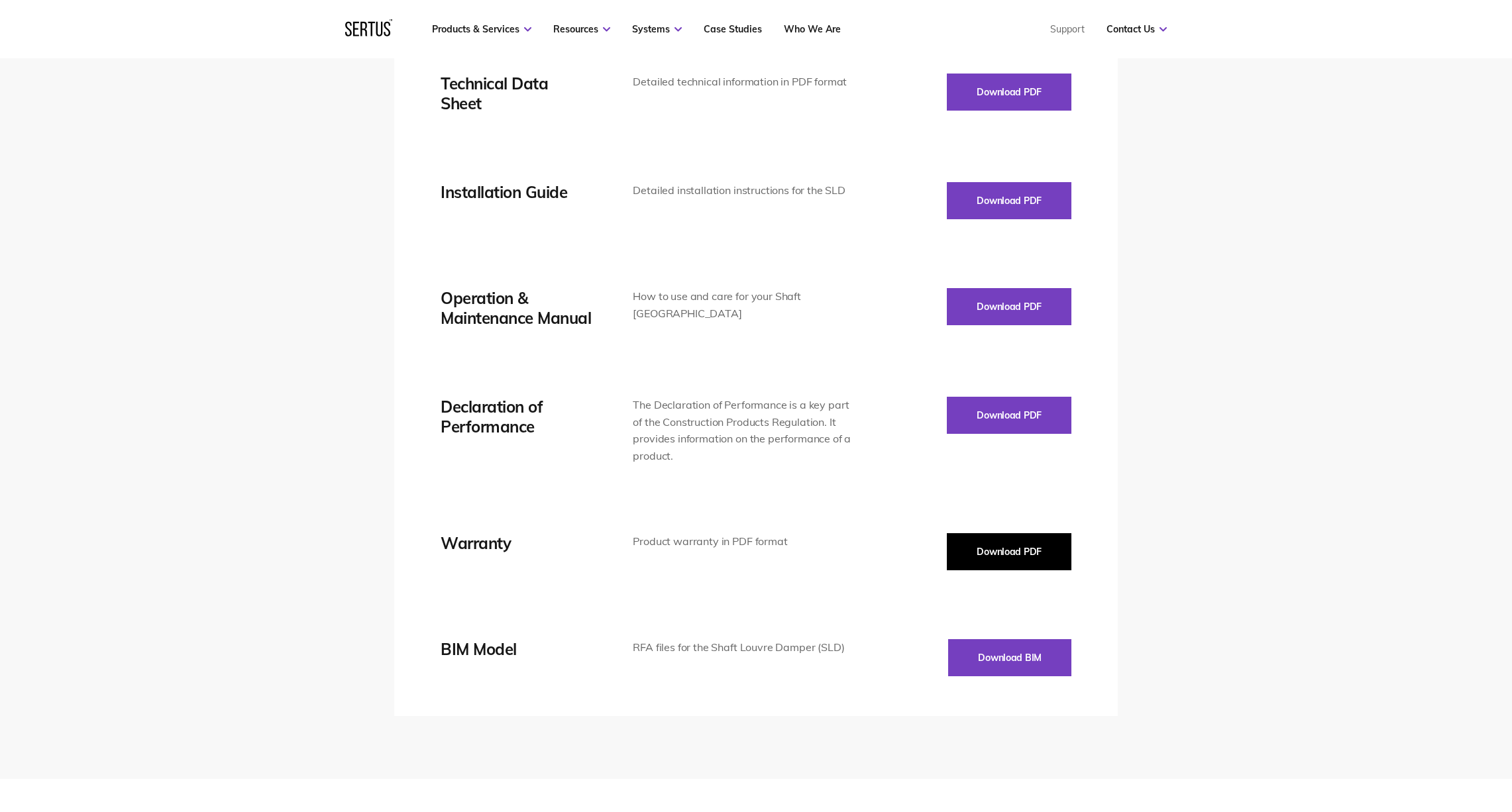
click at [1013, 533] on button "Download PDF" at bounding box center [1009, 551] width 125 height 37
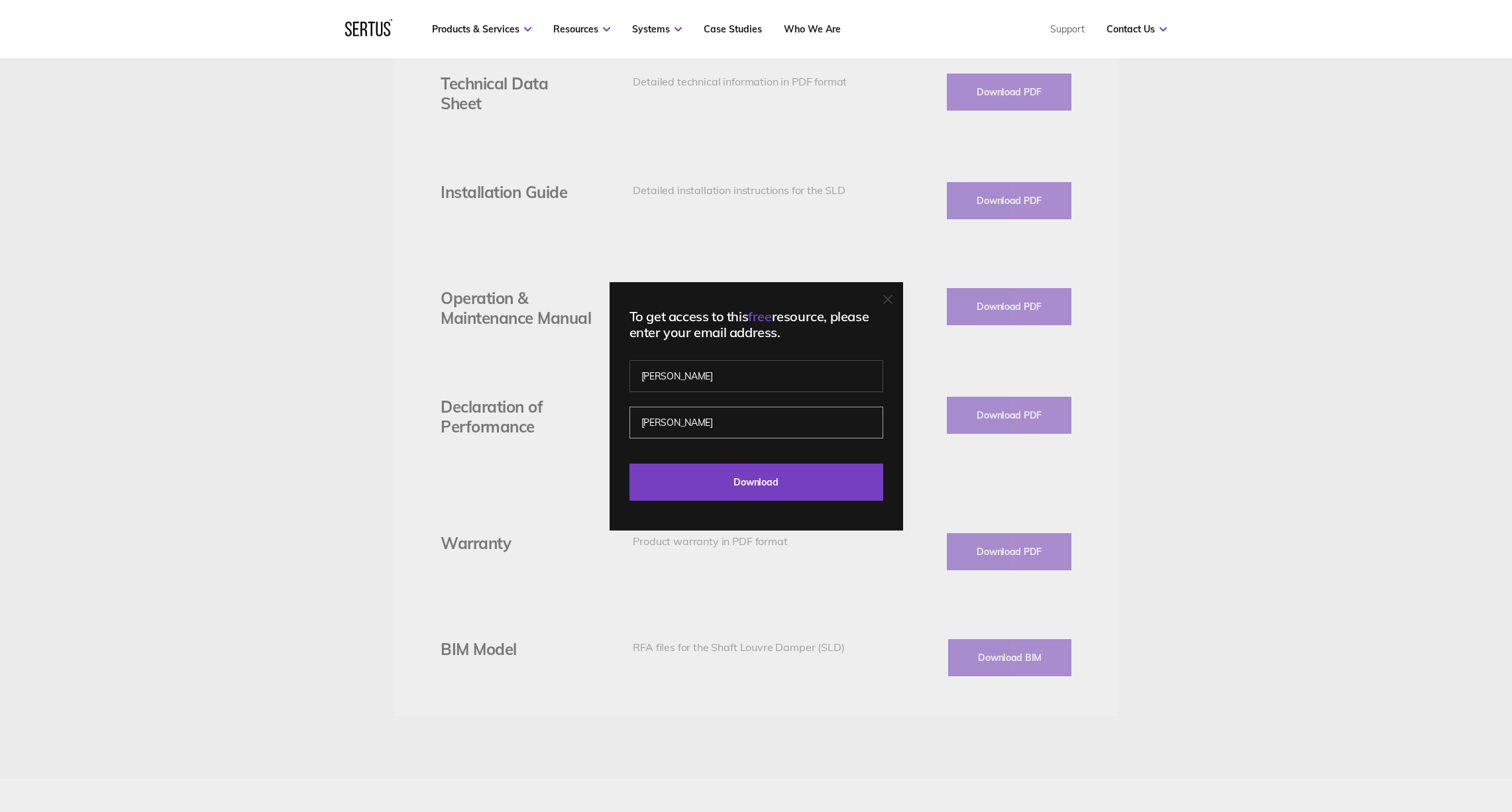
drag, startPoint x: 700, startPoint y: 425, endPoint x: 608, endPoint y: 420, distance: 92.1
click at [609, 420] on div "To get access to this free resource, please enter your email address. katie Lum…" at bounding box center [756, 406] width 293 height 248
click at [685, 422] on input "[PERSON_NAME]" at bounding box center [756, 422] width 254 height 32
drag, startPoint x: 678, startPoint y: 422, endPoint x: 637, endPoint y: 422, distance: 41.0
click at [637, 422] on input "[PERSON_NAME]" at bounding box center [756, 422] width 254 height 32
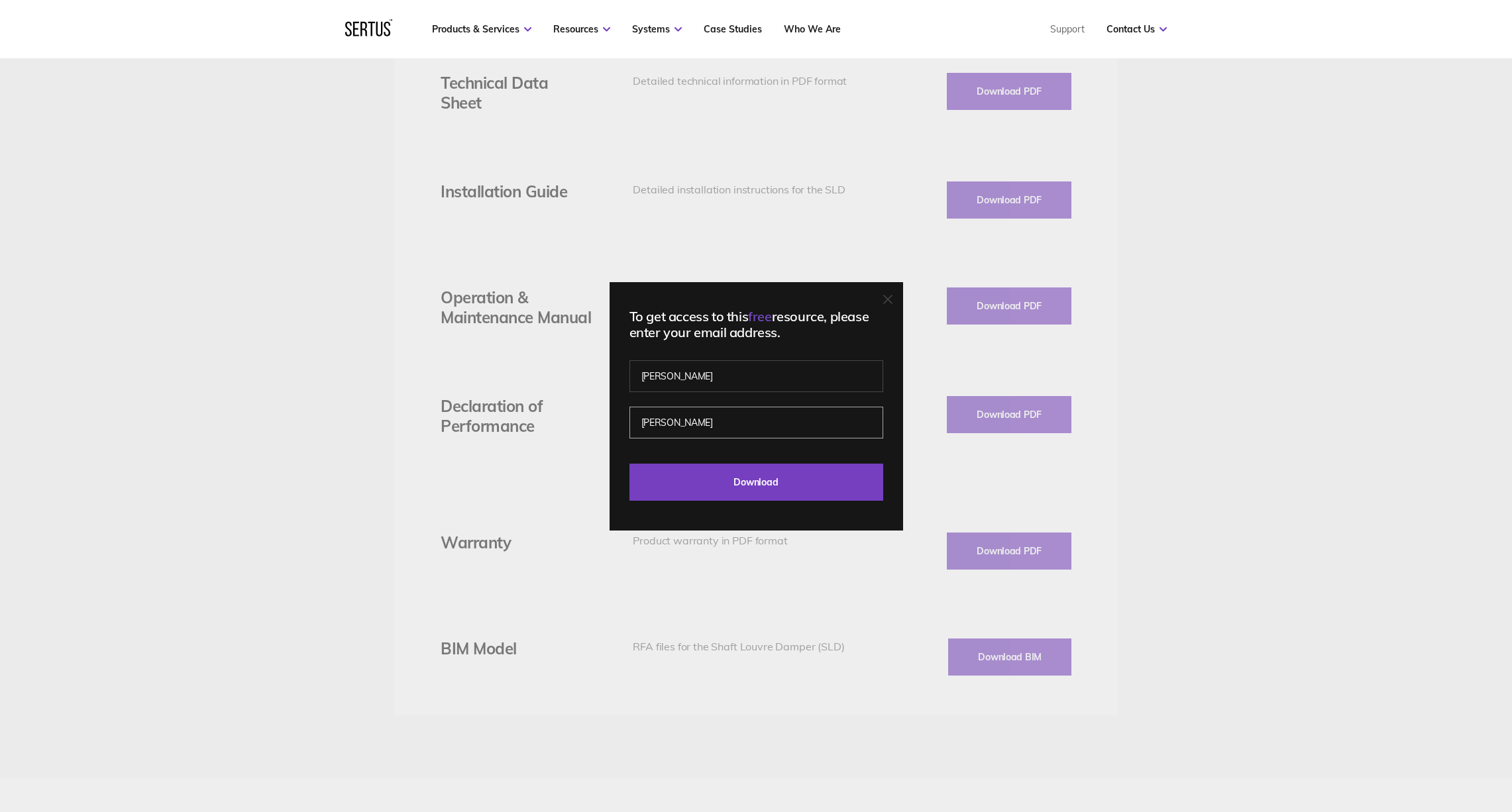
scroll to position [2278, 0]
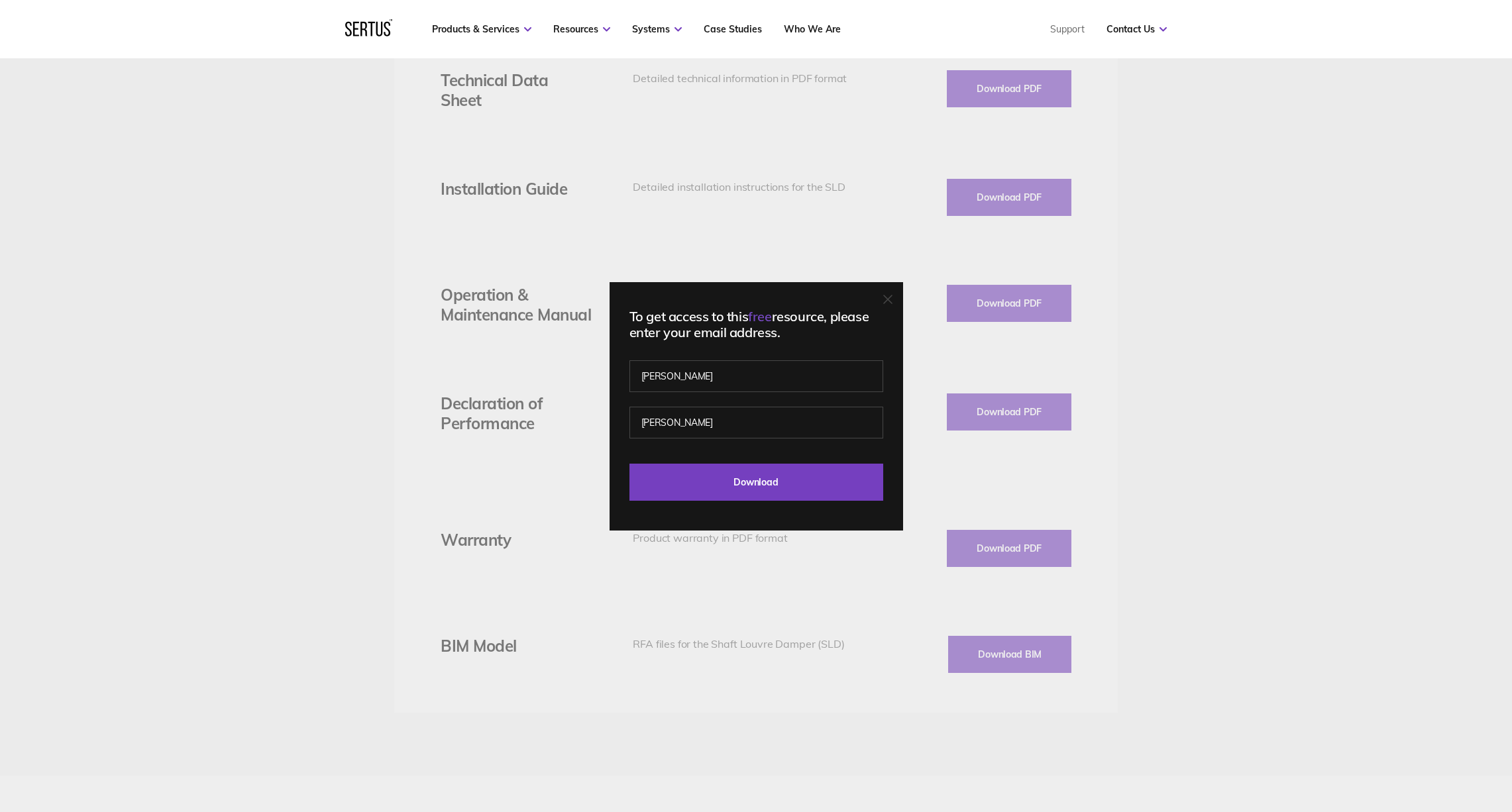
click at [775, 449] on fieldset "katie lumley" at bounding box center [756, 413] width 254 height 93
click at [645, 420] on input "[PERSON_NAME]" at bounding box center [756, 422] width 254 height 32
type input "[PERSON_NAME]"
click at [770, 481] on input "Download" at bounding box center [756, 482] width 254 height 37
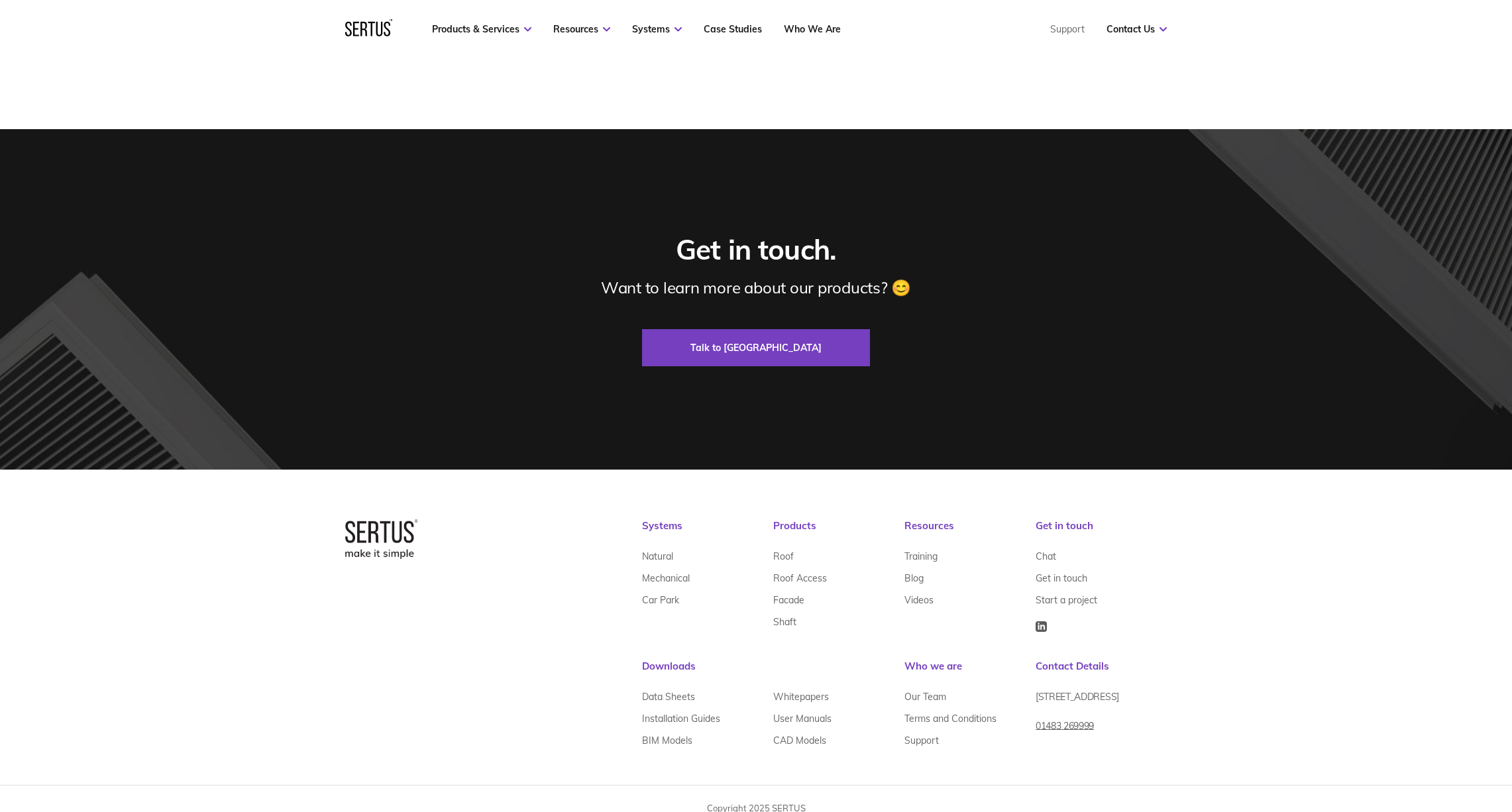
scroll to position [4311, 0]
